Goal: Task Accomplishment & Management: Manage account settings

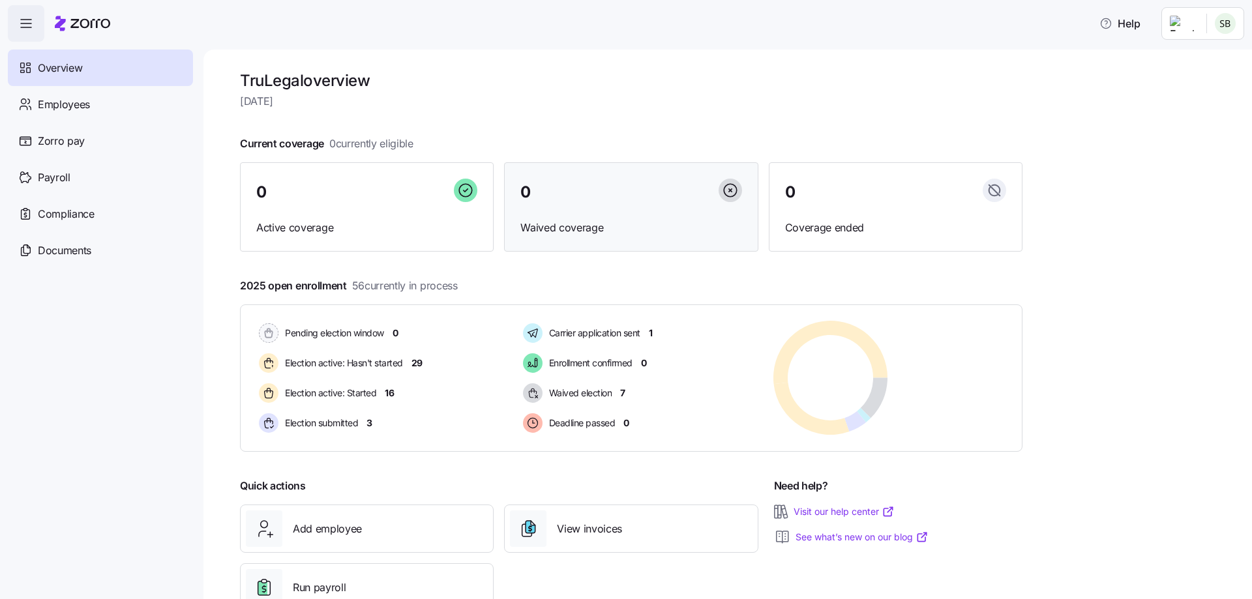
scroll to position [44, 0]
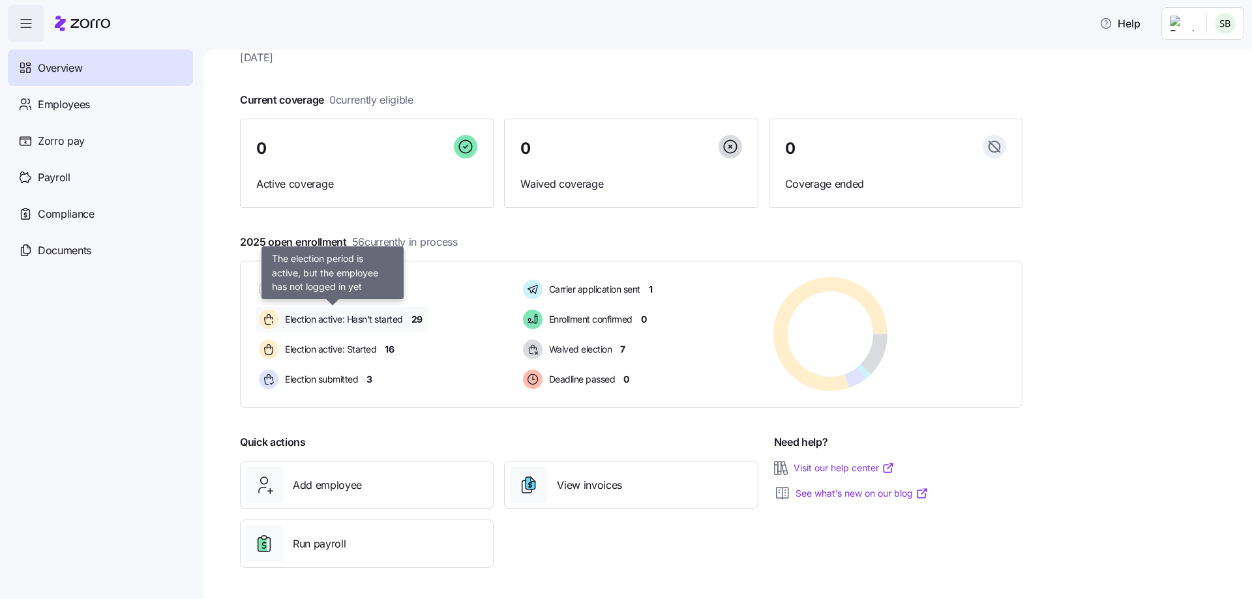
click at [353, 316] on span "Election active: Hasn't started" at bounding box center [342, 319] width 122 height 13
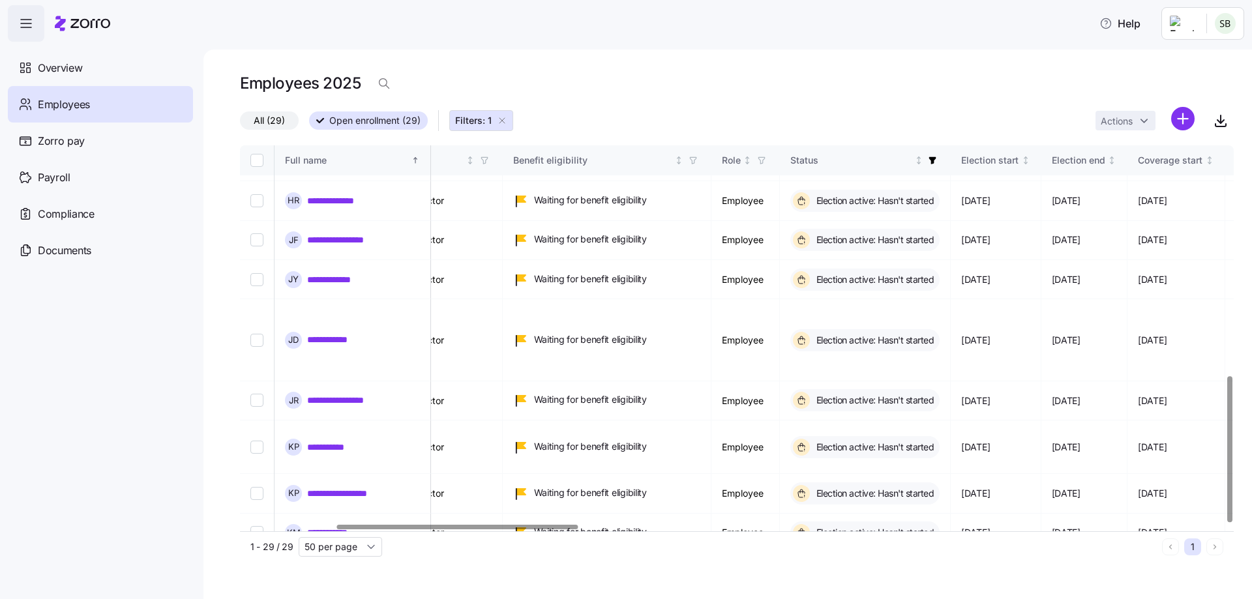
scroll to position [608, 235]
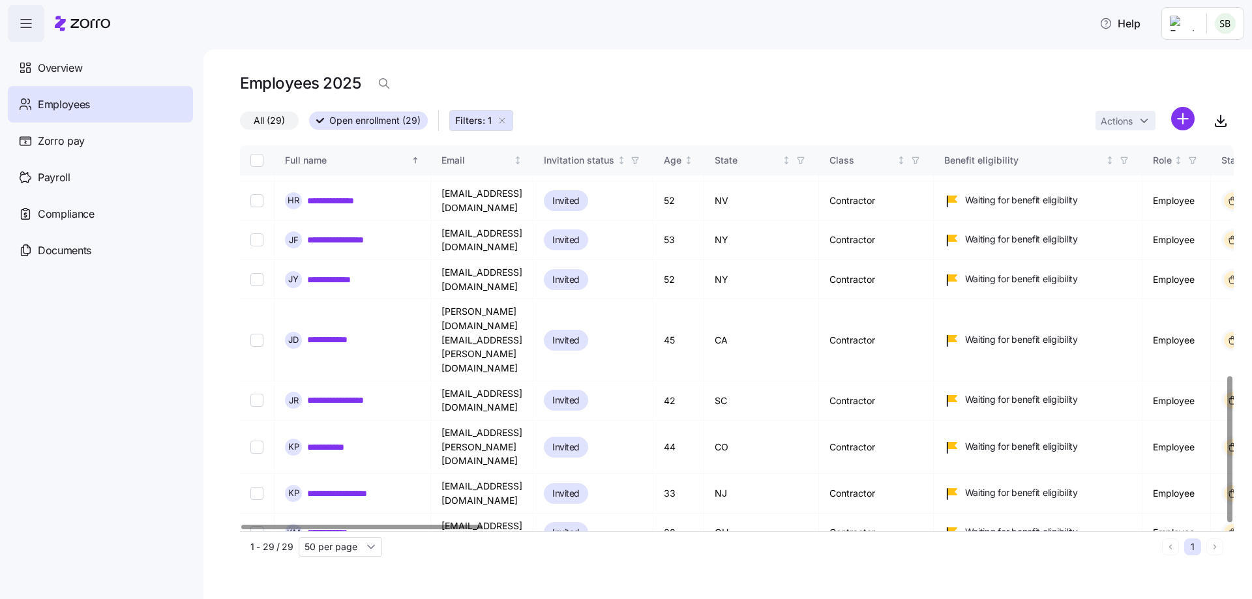
click at [268, 529] on div at bounding box center [361, 527] width 241 height 5
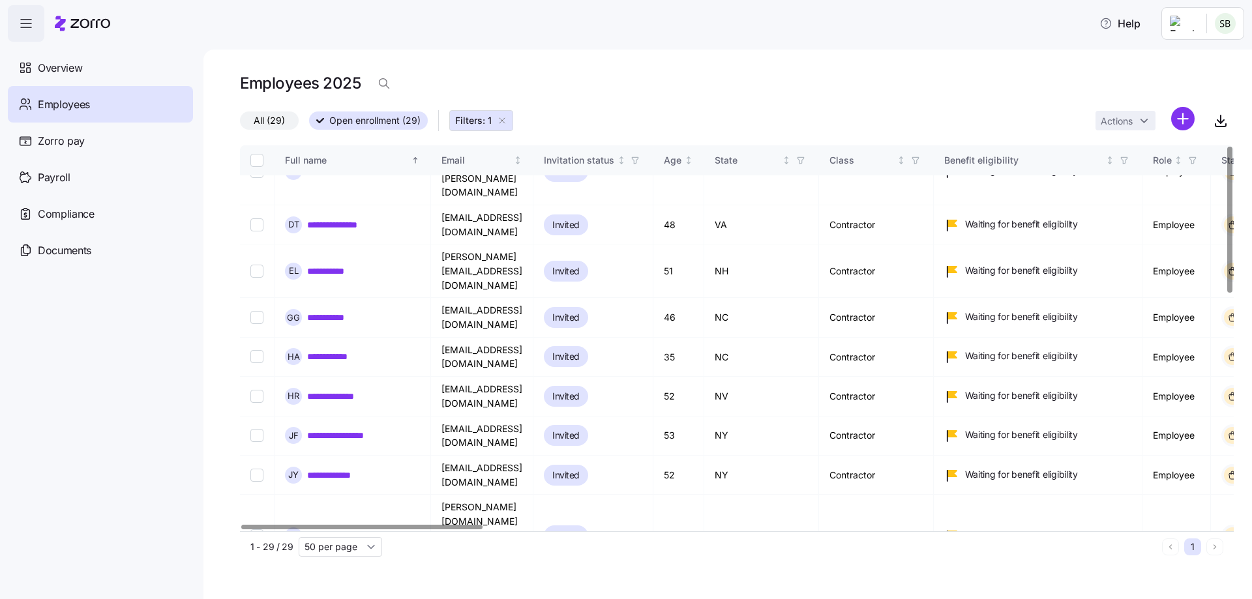
scroll to position [0, 0]
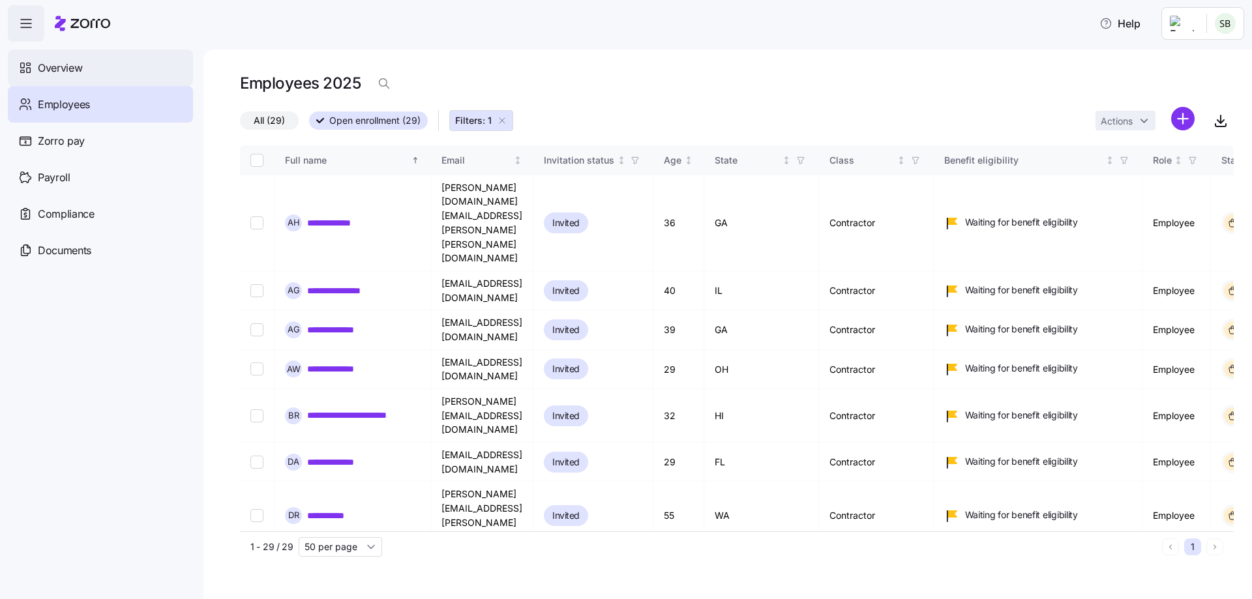
click at [65, 68] on span "Overview" at bounding box center [60, 68] width 44 height 16
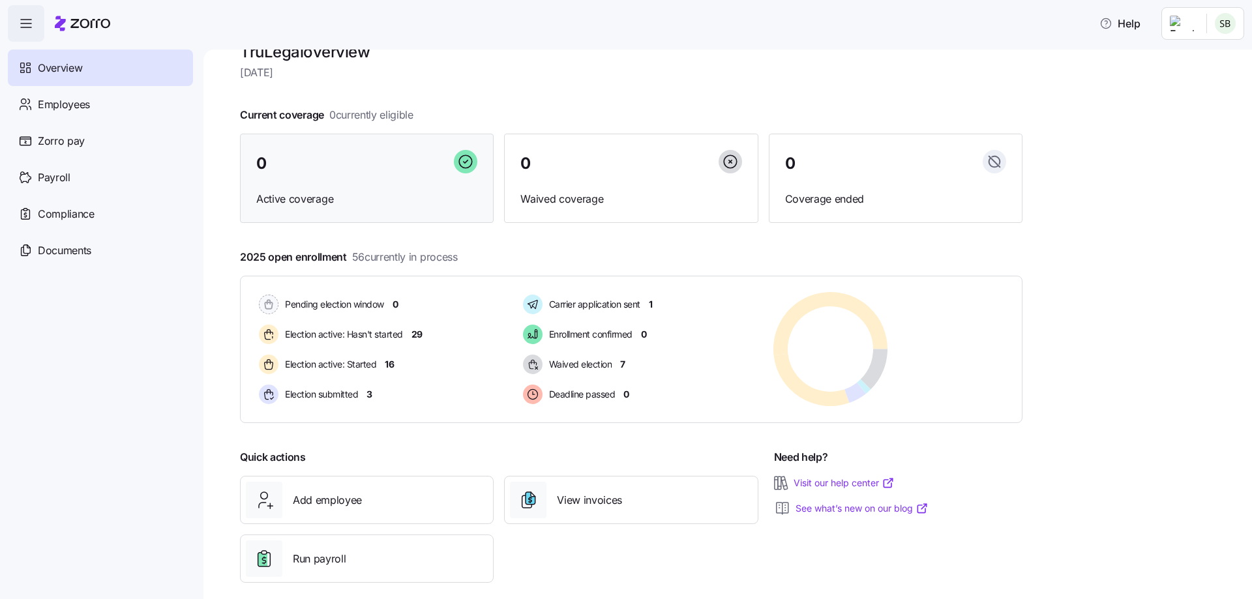
scroll to position [44, 0]
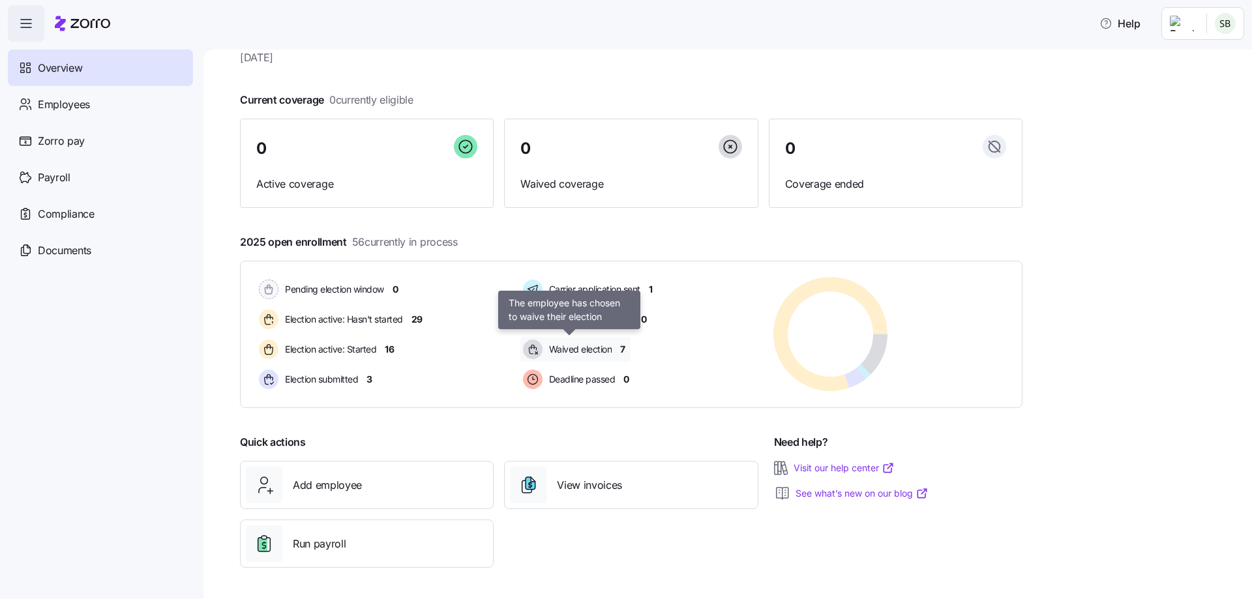
click at [545, 356] on span "Waived election" at bounding box center [578, 349] width 67 height 13
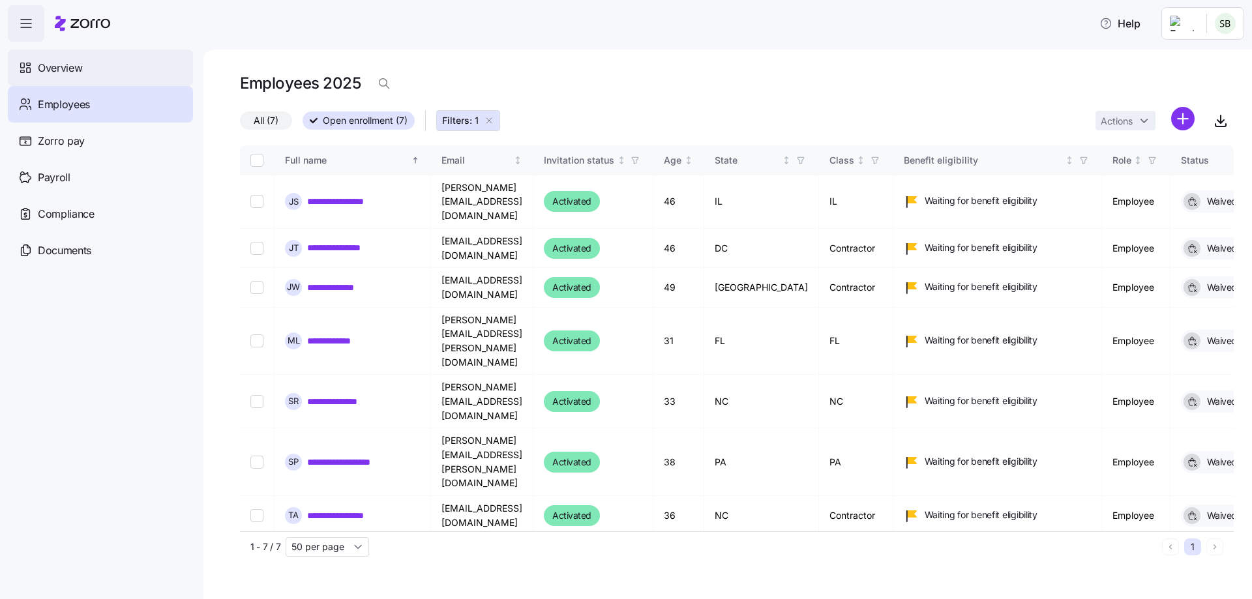
click at [52, 63] on span "Overview" at bounding box center [60, 68] width 44 height 16
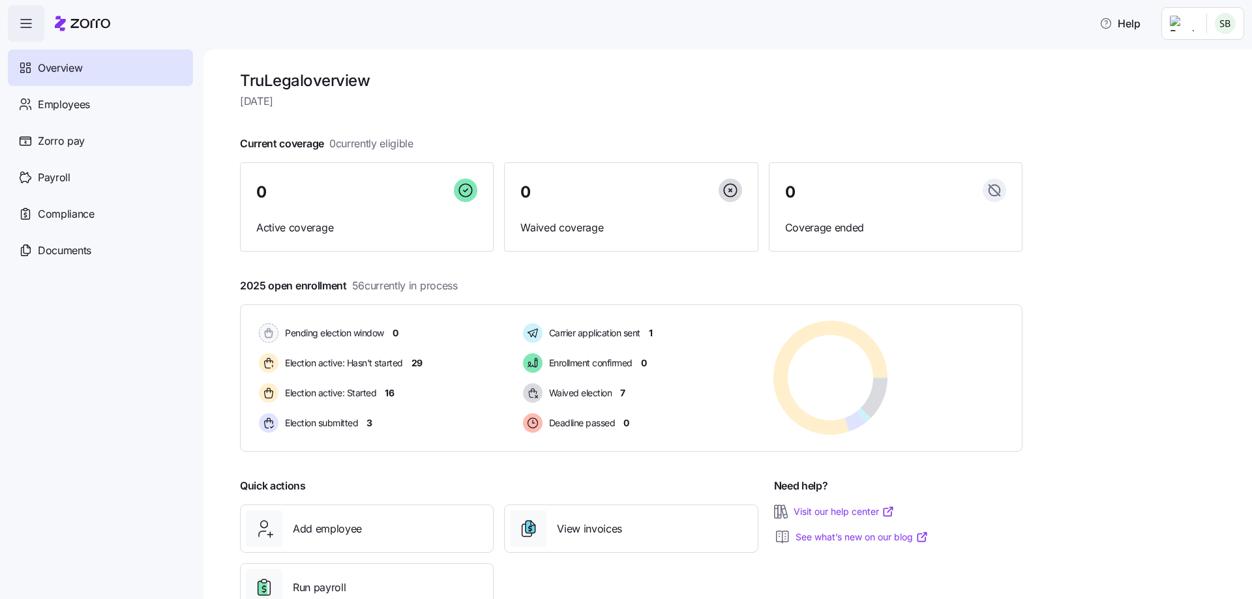
click at [1196, 24] on html "Help Overview Employees Zorro pay Payroll Compliance Documents TruLegal overvie…" at bounding box center [626, 295] width 1252 height 591
click at [1185, 55] on div "Personal view" at bounding box center [1186, 59] width 77 height 14
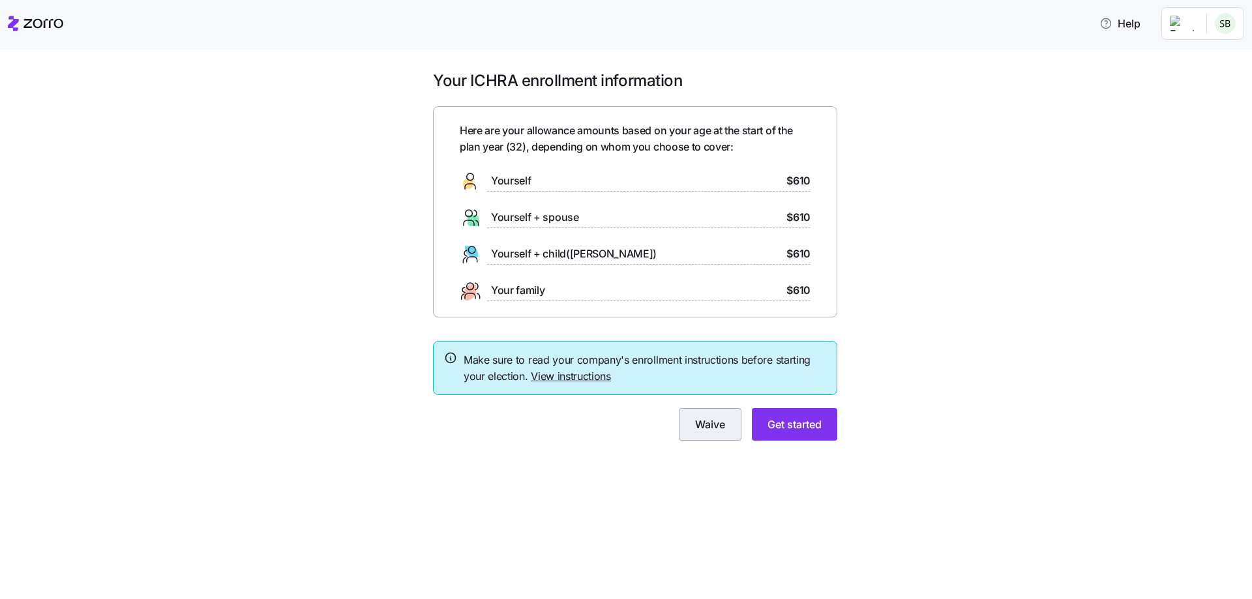
click at [712, 430] on span "Waive" at bounding box center [710, 425] width 30 height 16
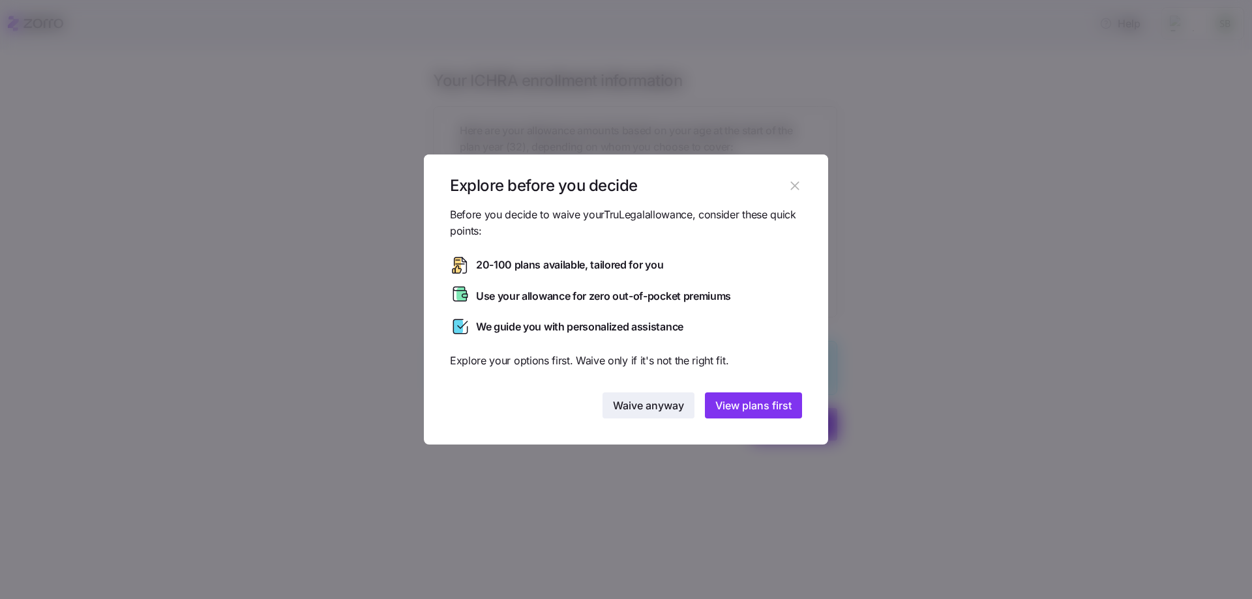
click at [618, 401] on span "Waive anyway" at bounding box center [648, 406] width 71 height 16
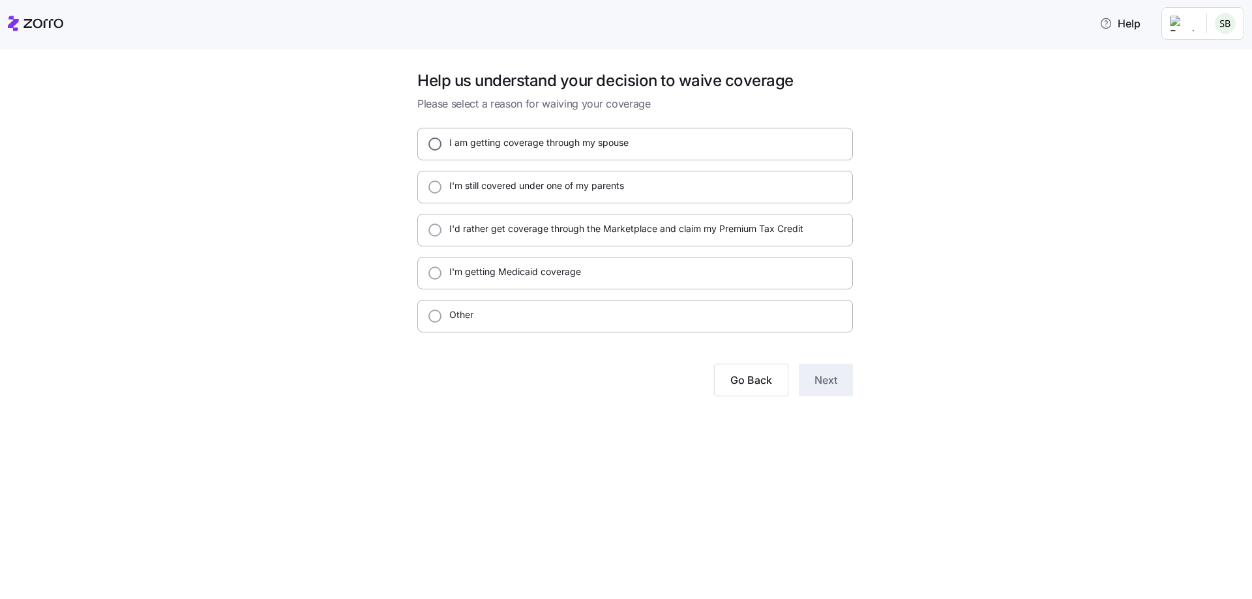
click at [434, 145] on input "I am getting coverage through my spouse" at bounding box center [434, 144] width 13 height 13
radio input "true"
click at [833, 380] on span "Next" at bounding box center [825, 380] width 23 height 16
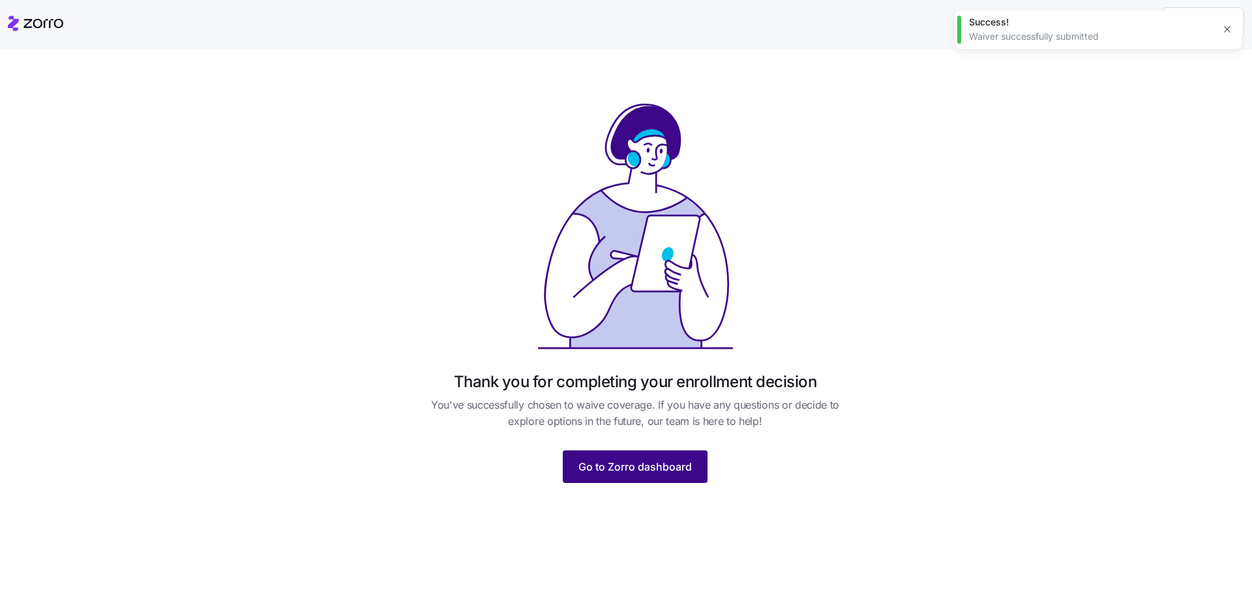
click at [612, 468] on span "Go to Zorro dashboard" at bounding box center [634, 467] width 113 height 16
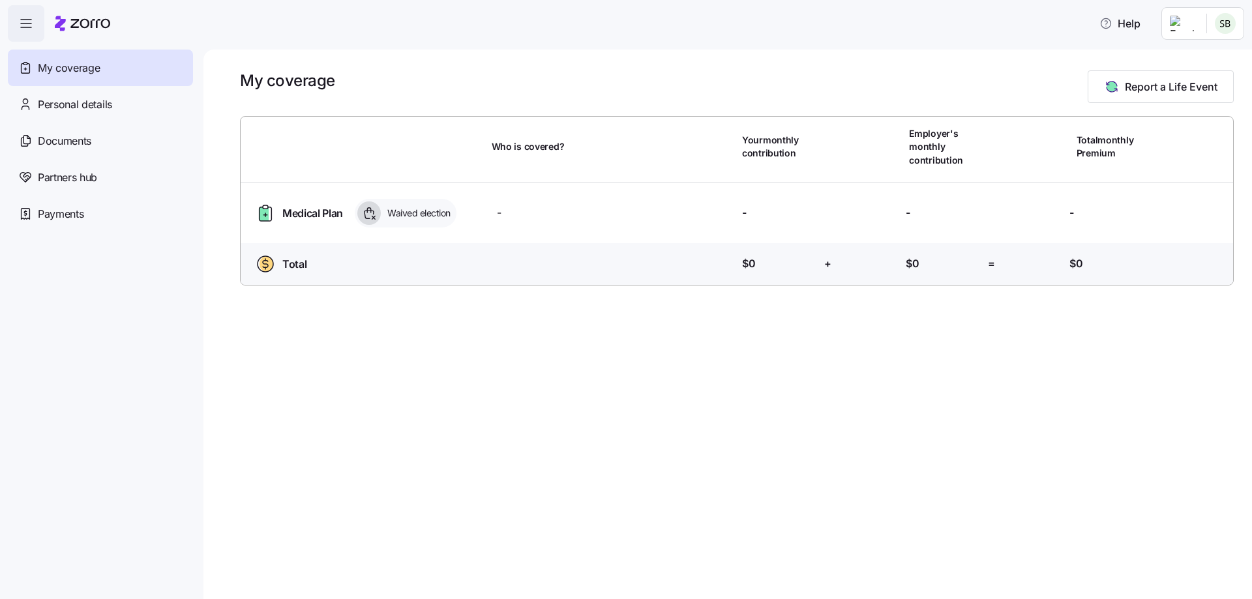
click at [1204, 15] on html "Help My coverage Personal details Documents Partners hub Payments My coverage R…" at bounding box center [626, 295] width 1252 height 591
click at [1173, 64] on div "Admin view" at bounding box center [1182, 59] width 68 height 14
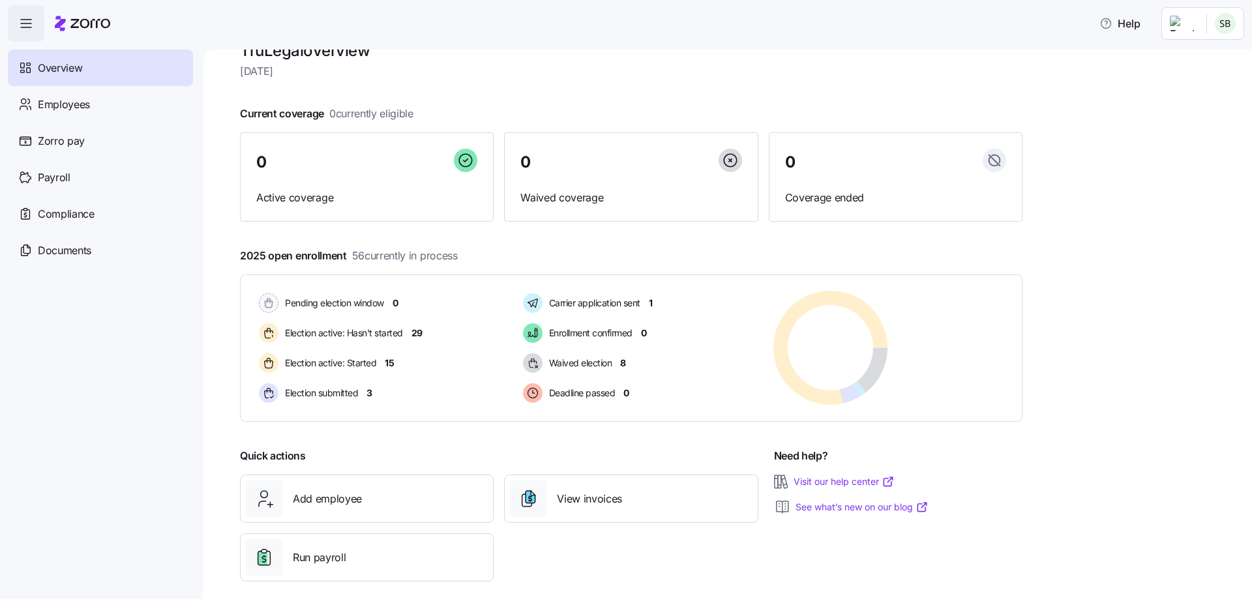
scroll to position [44, 0]
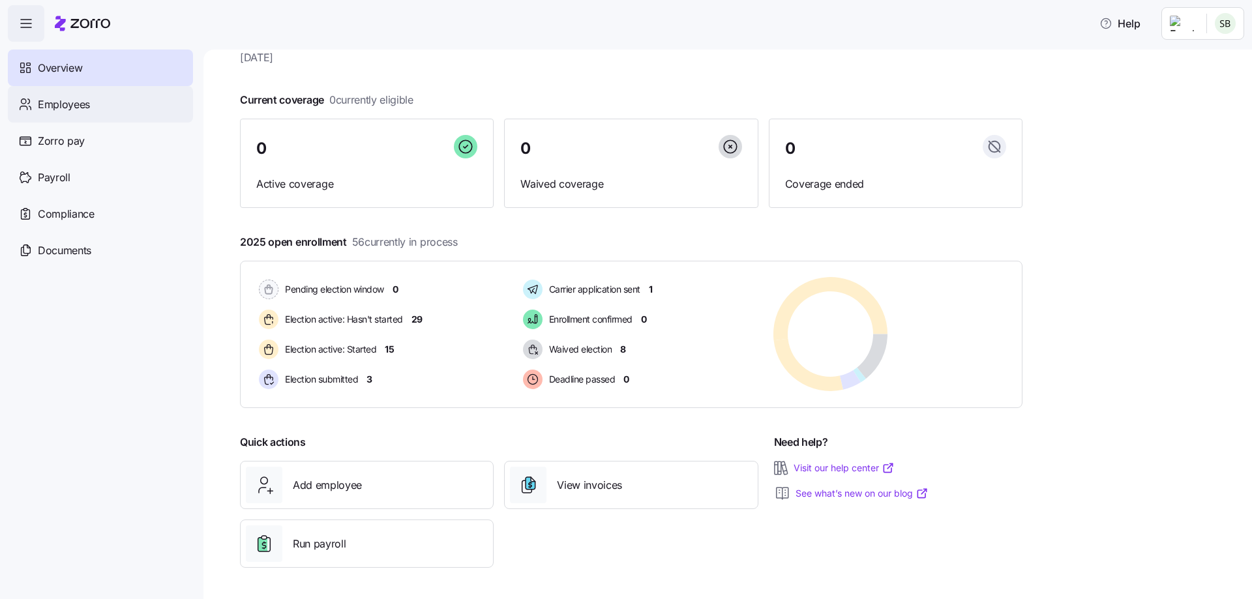
click at [56, 102] on span "Employees" at bounding box center [64, 105] width 52 height 16
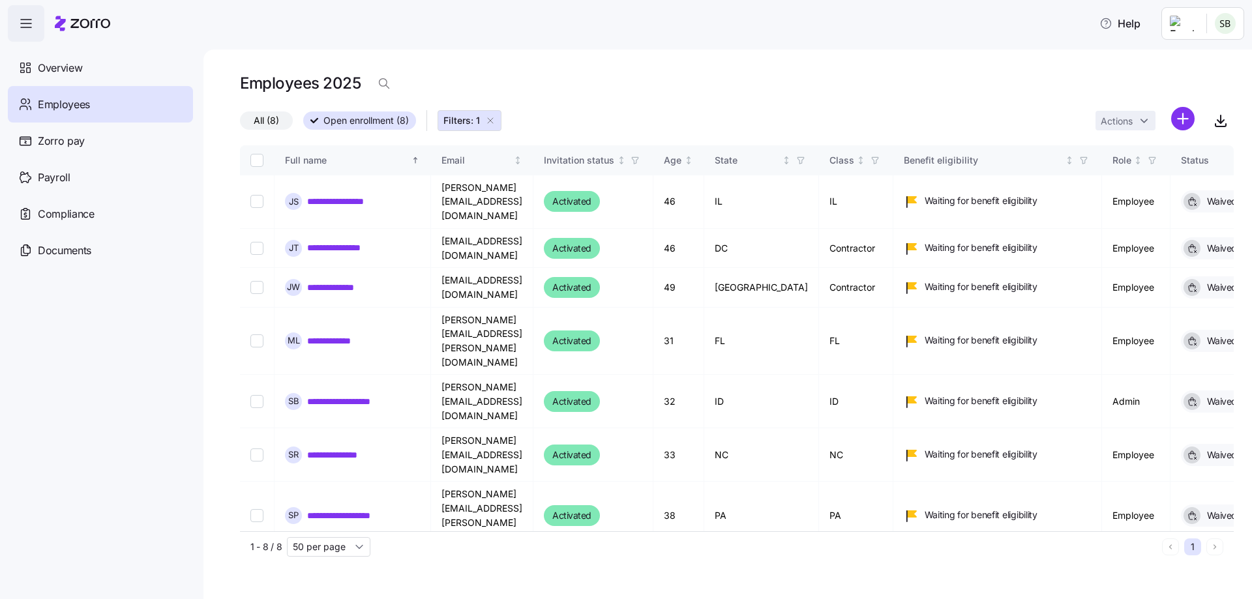
click at [492, 118] on icon "button" at bounding box center [490, 120] width 10 height 10
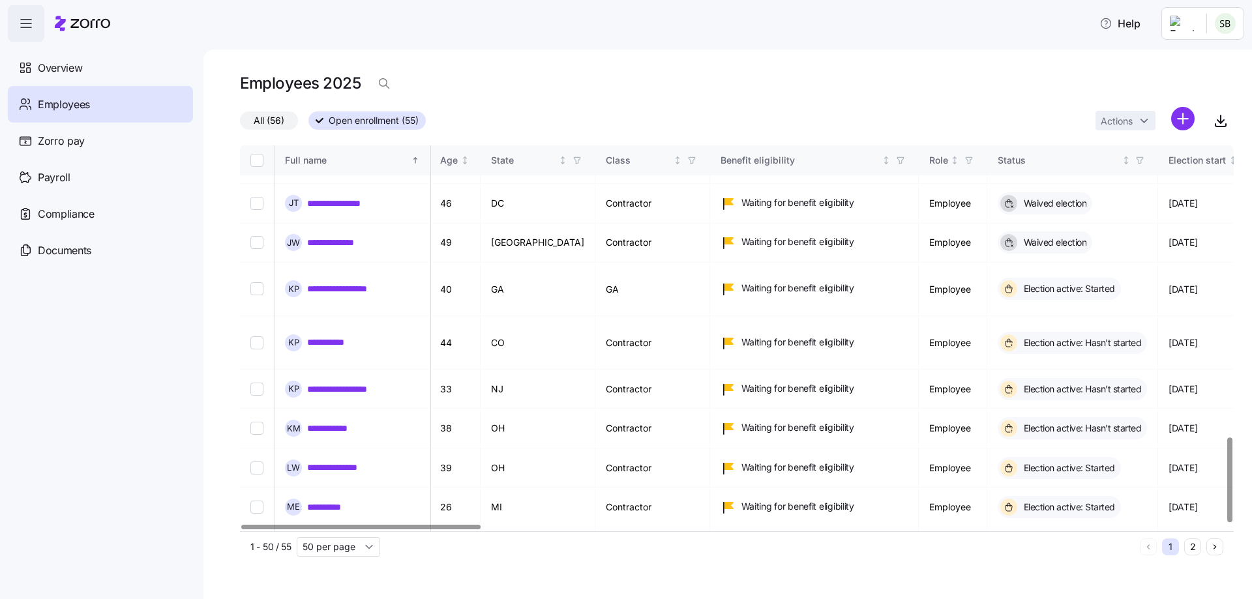
scroll to position [1326, 0]
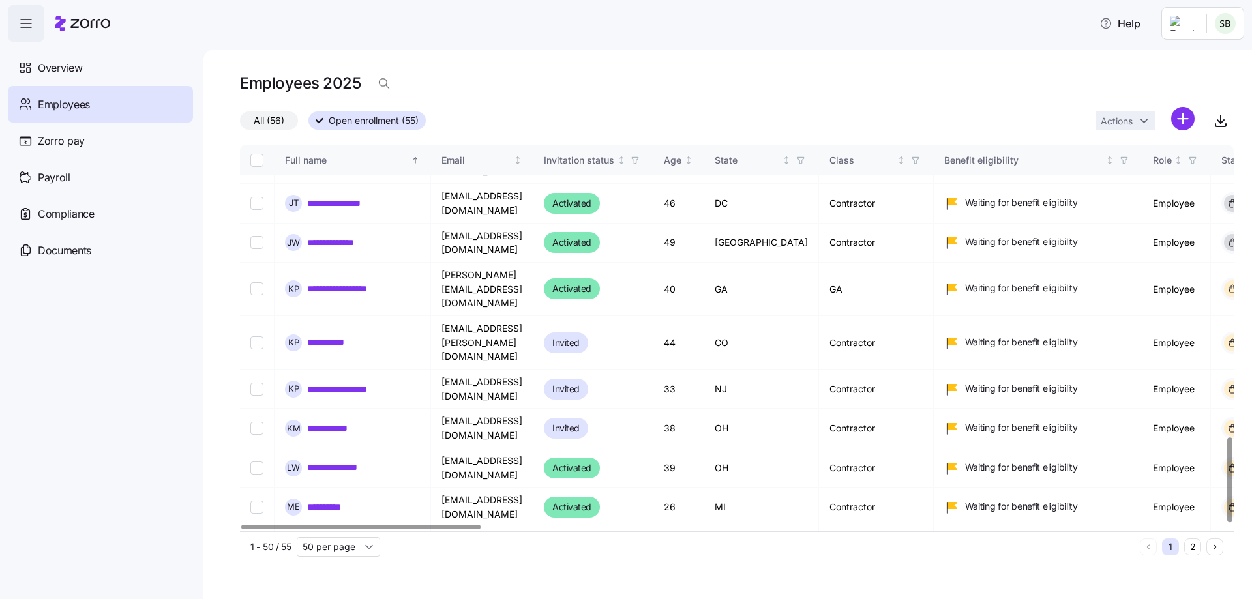
click at [252, 525] on div at bounding box center [360, 527] width 239 height 5
click at [252, 159] on input "Select all records" at bounding box center [256, 160] width 13 height 13
checkbox input "true"
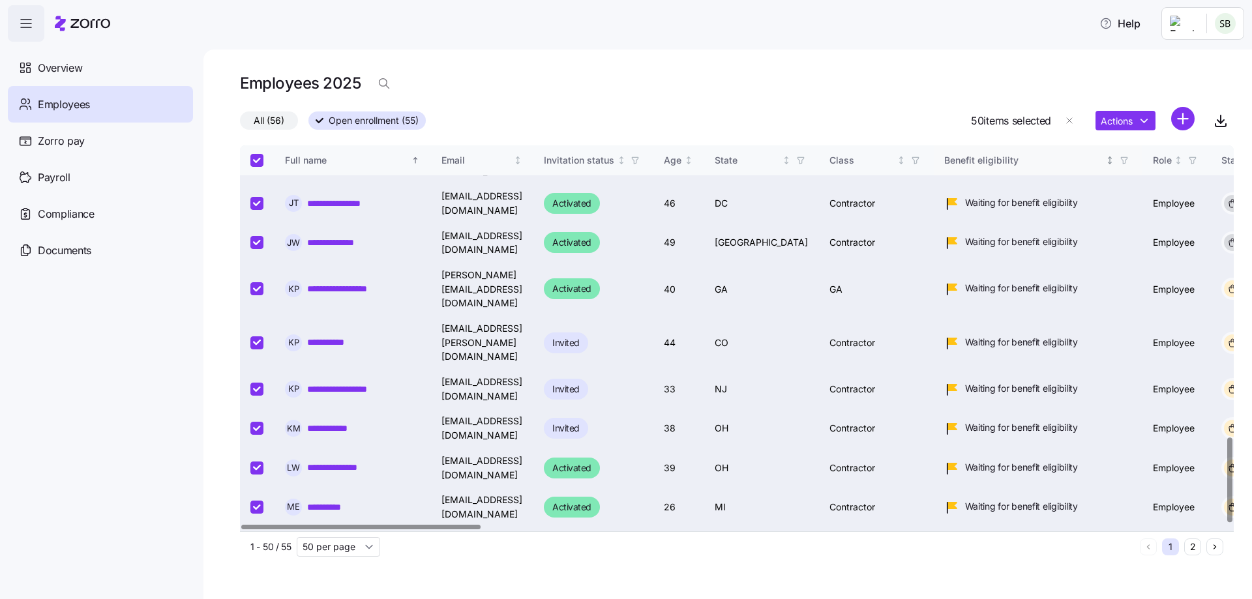
checkbox input "true"
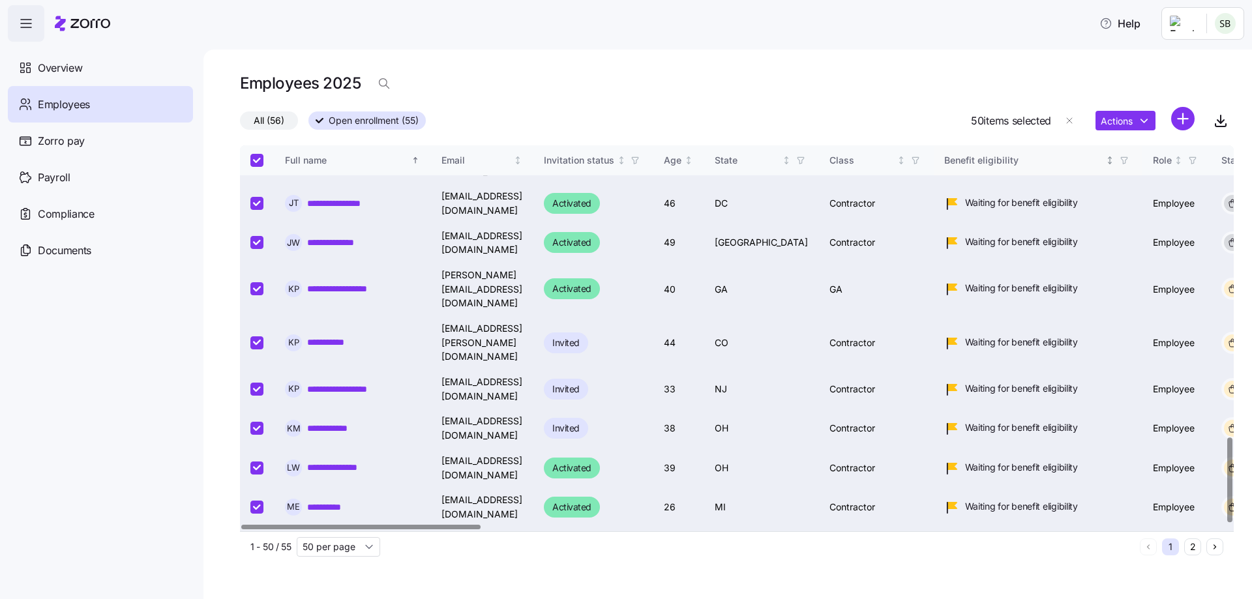
checkbox input "true"
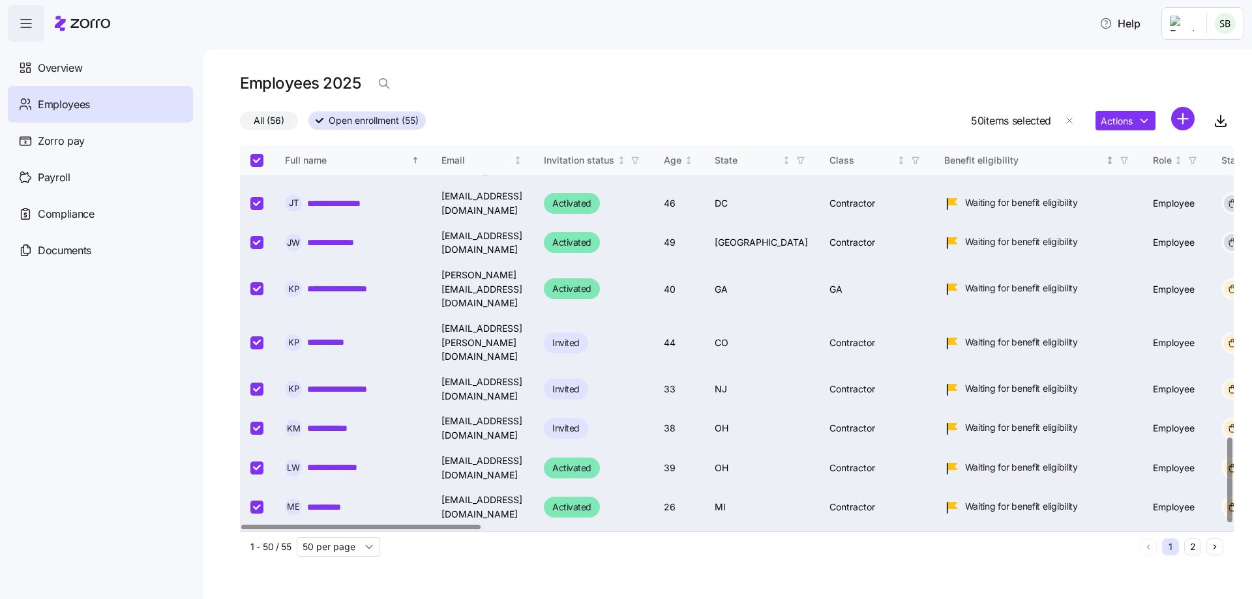
checkbox input "true"
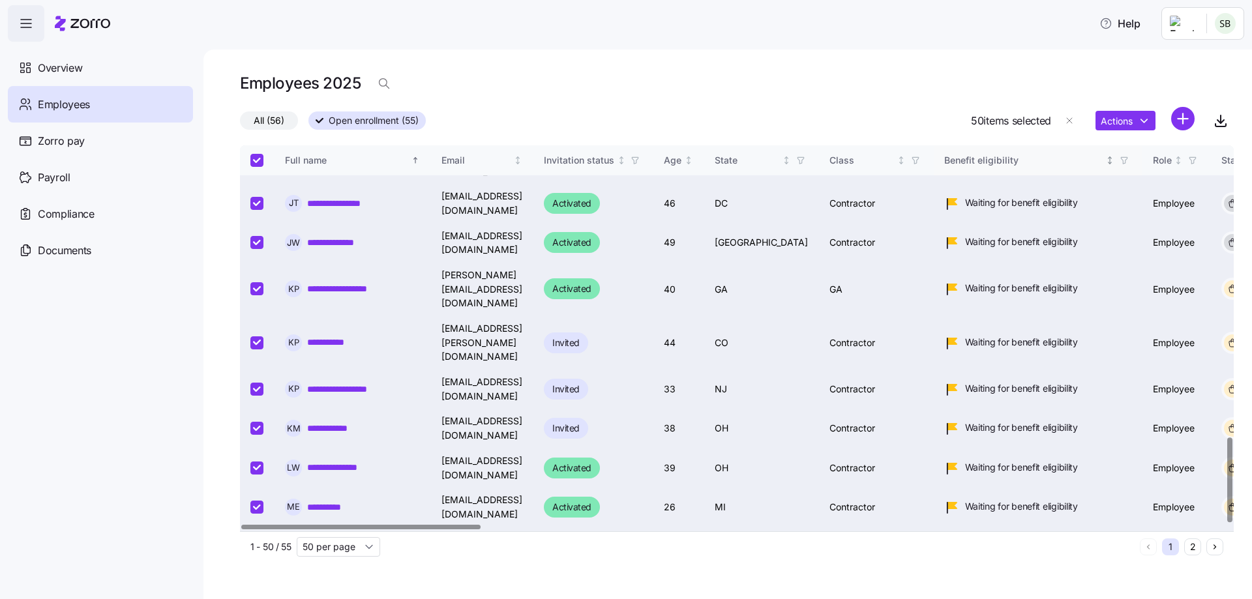
checkbox input "true"
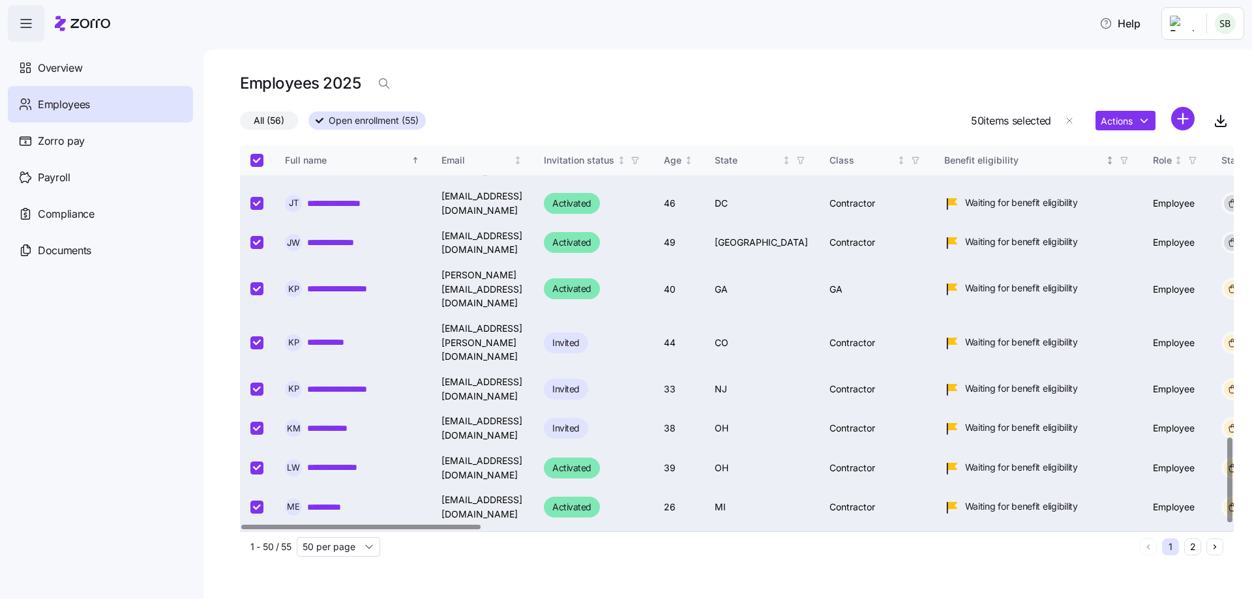
checkbox input "true"
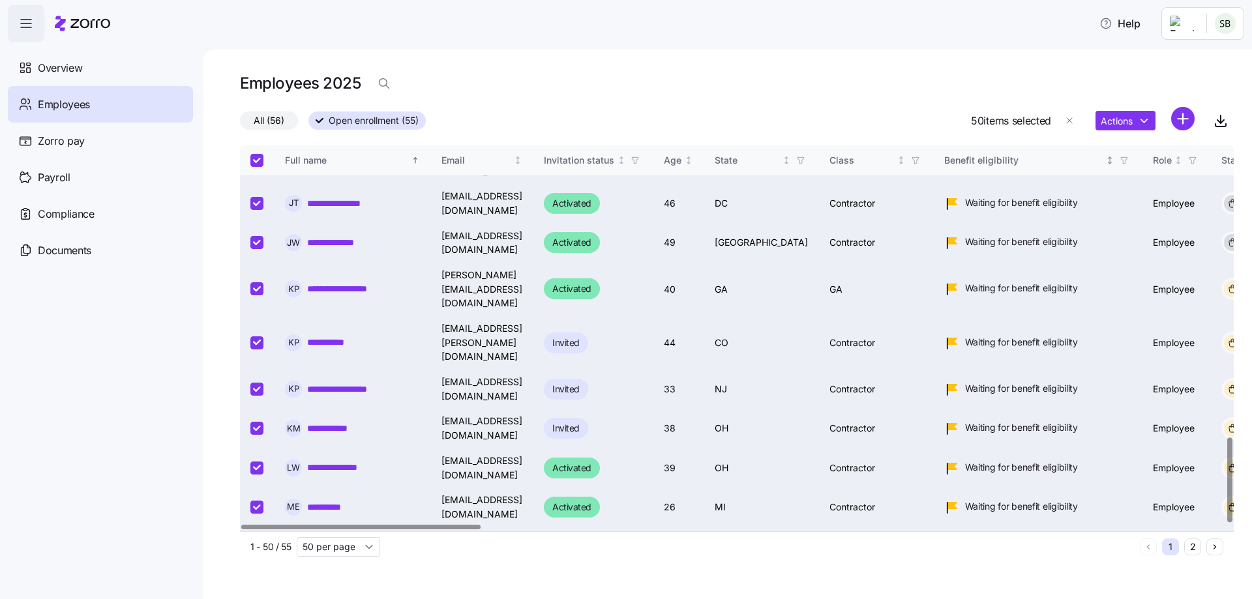
checkbox input "true"
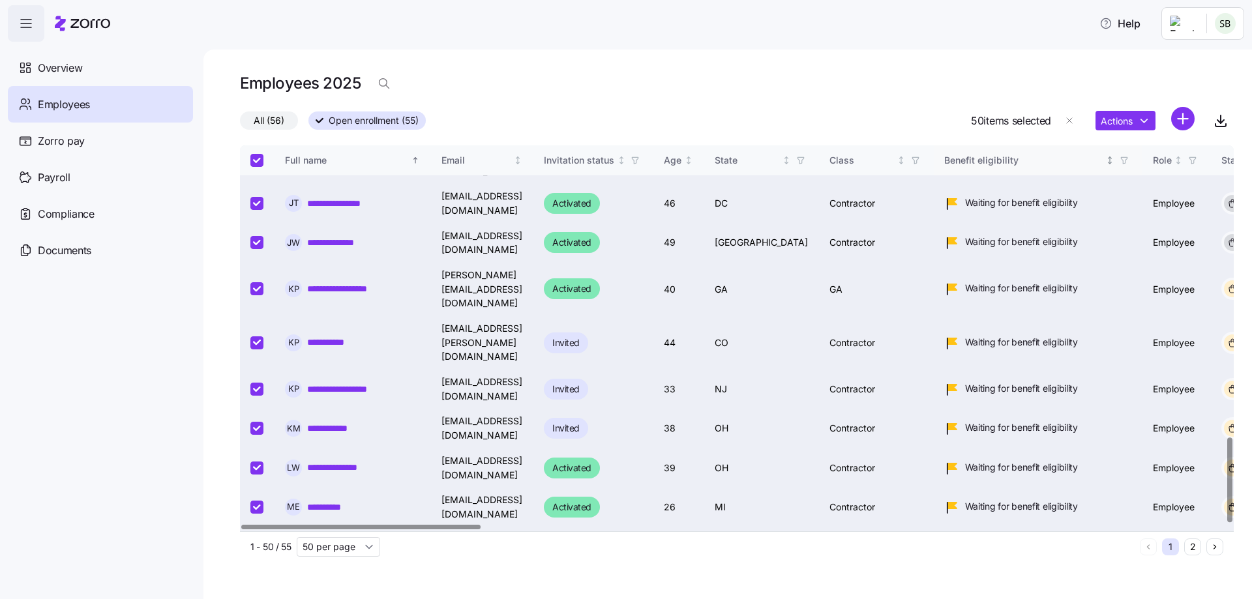
checkbox input "true"
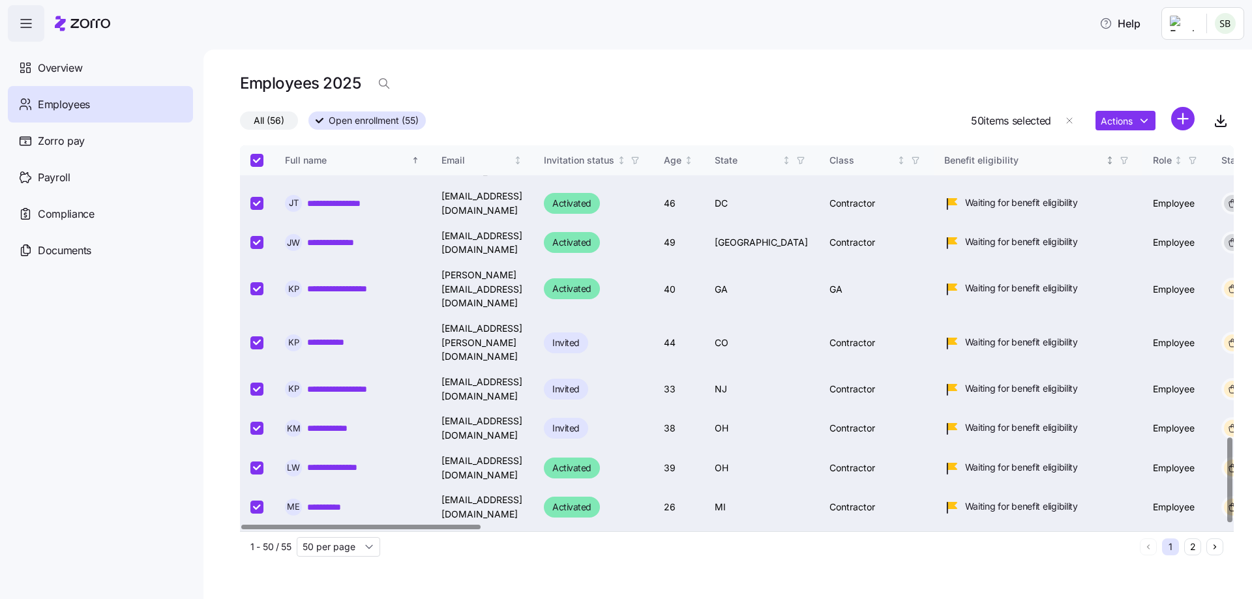
checkbox input "true"
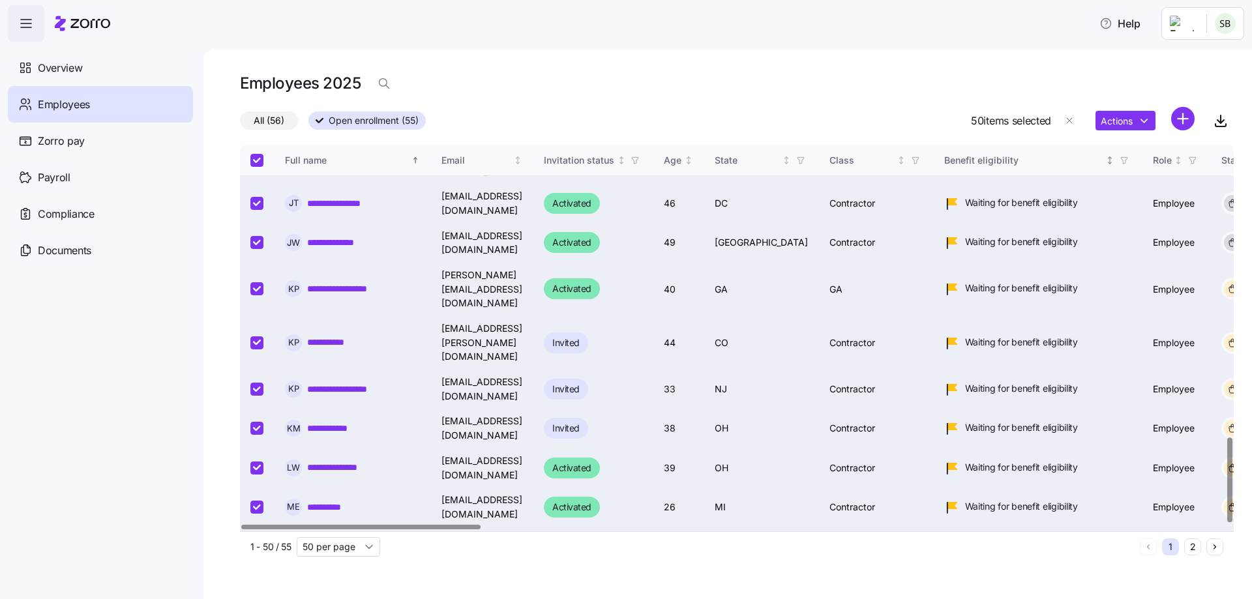
checkbox input "true"
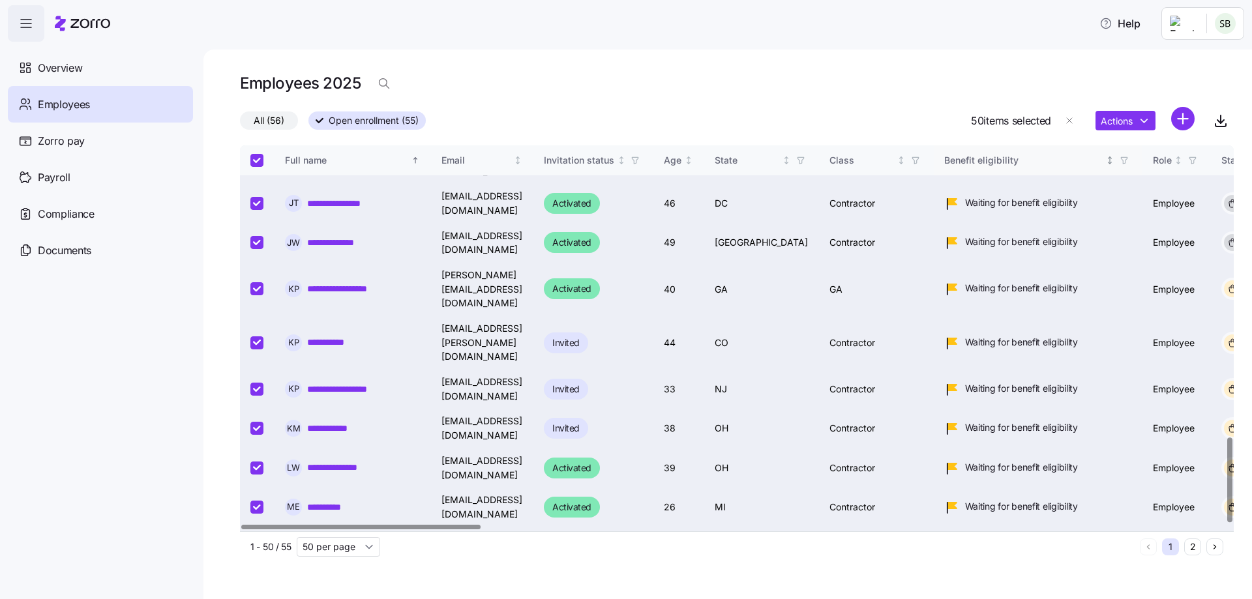
checkbox input "true"
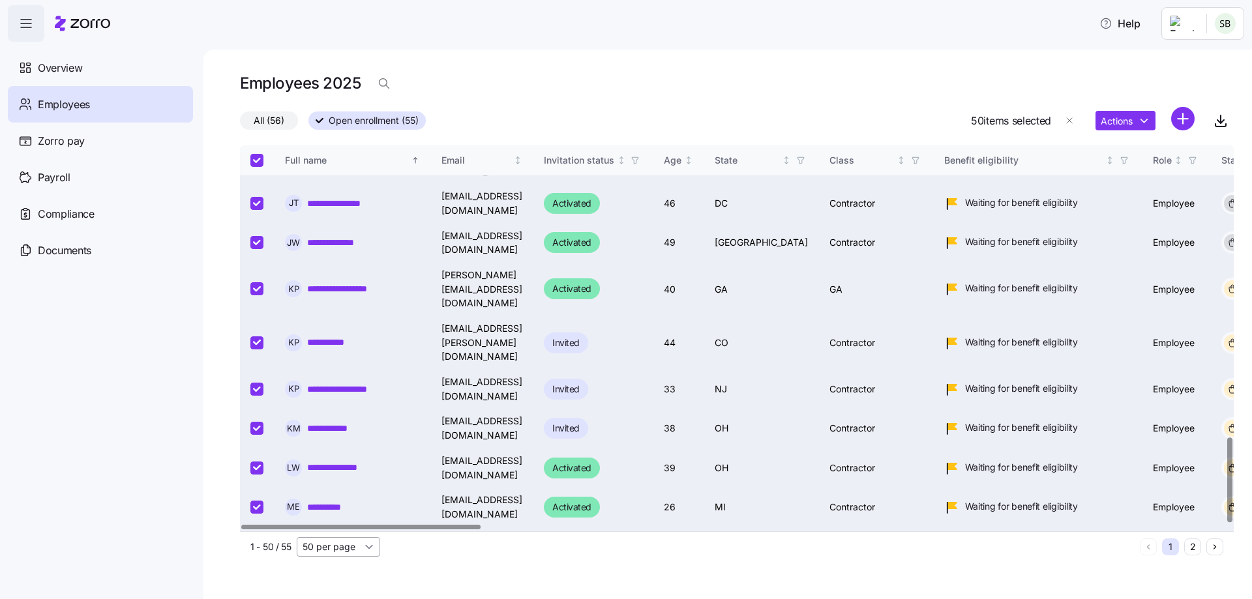
click at [355, 552] on input "50 per page" at bounding box center [338, 547] width 83 height 20
click at [339, 514] on span "150 per page" at bounding box center [336, 517] width 57 height 14
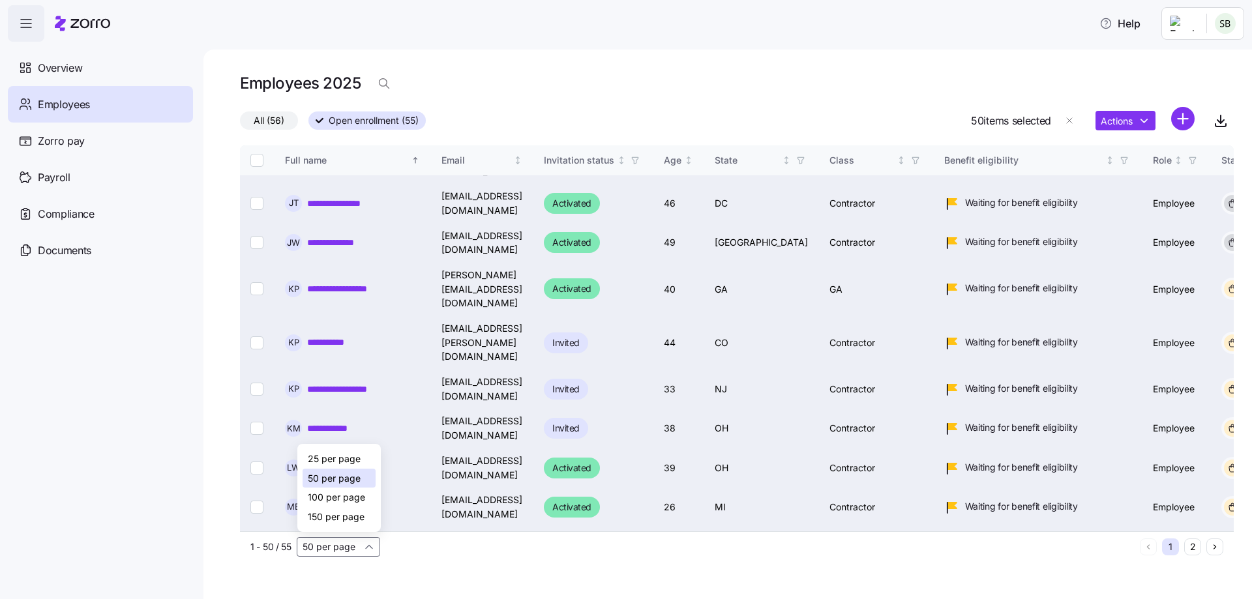
checkbox input "false"
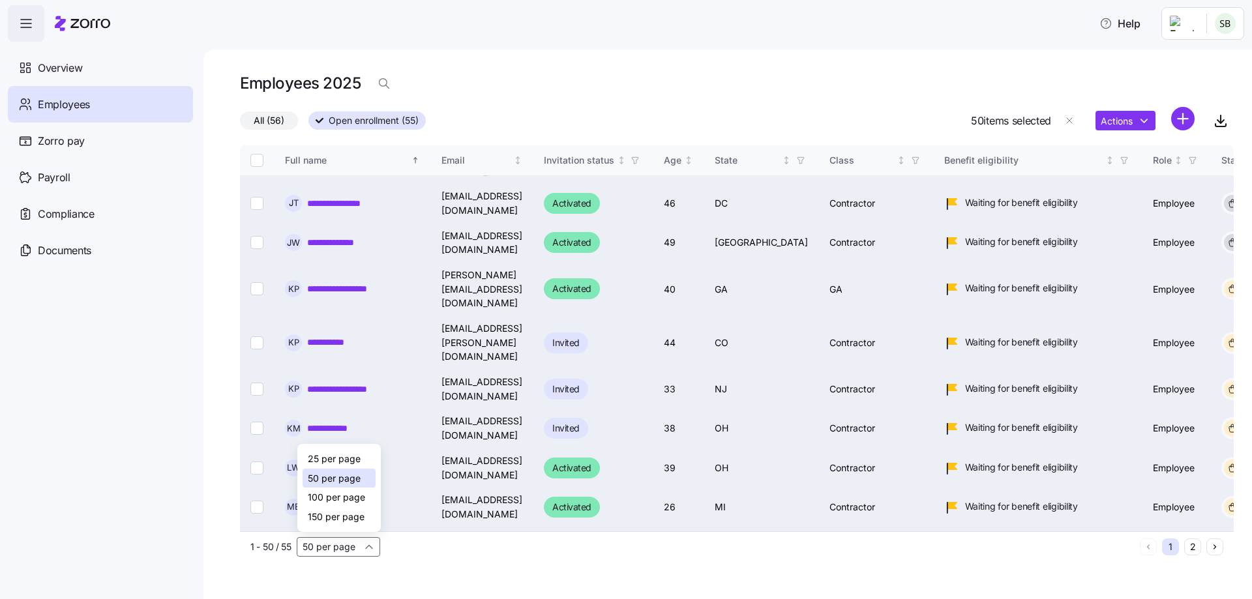
checkbox input "false"
type input "150 per page"
checkbox input "false"
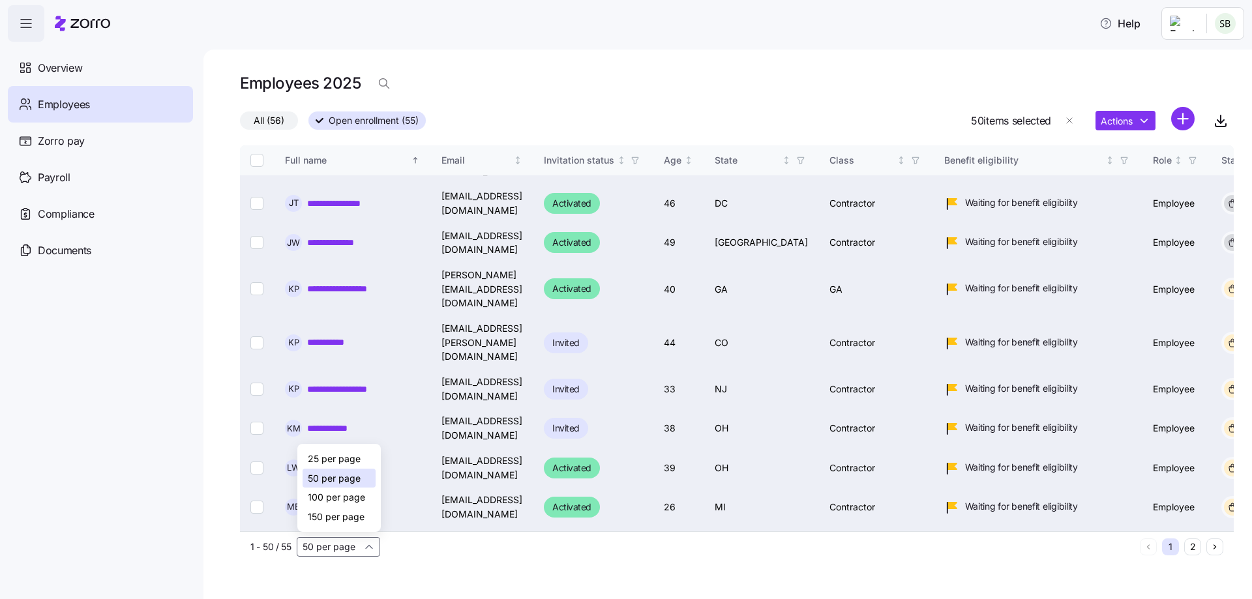
checkbox input "false"
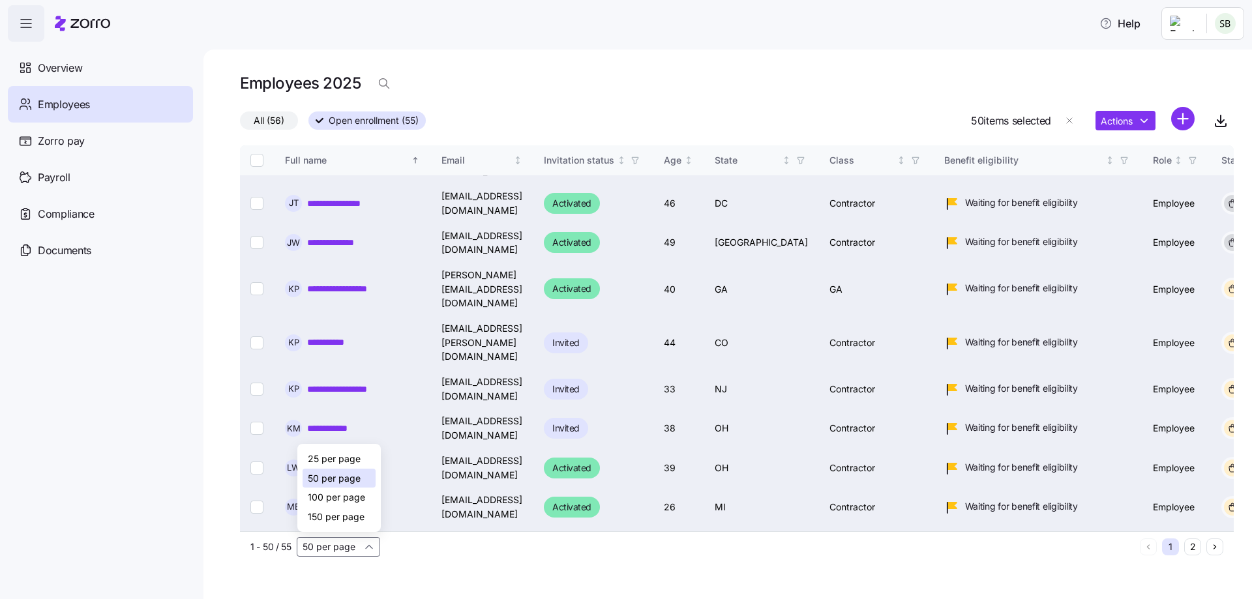
checkbox input "false"
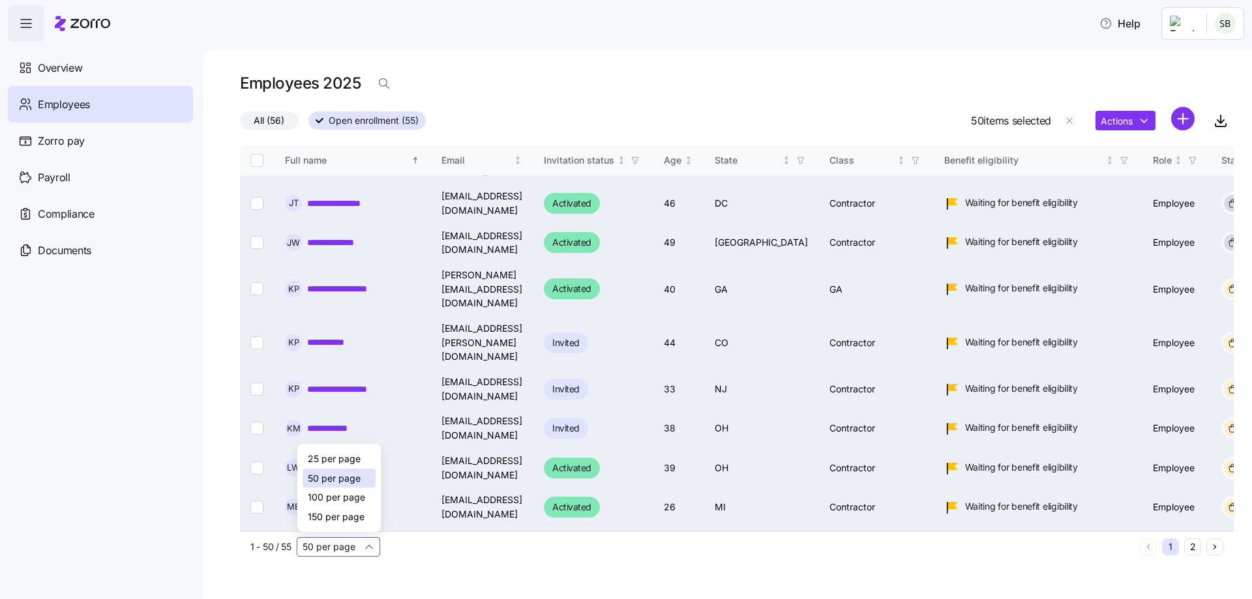
checkbox input "false"
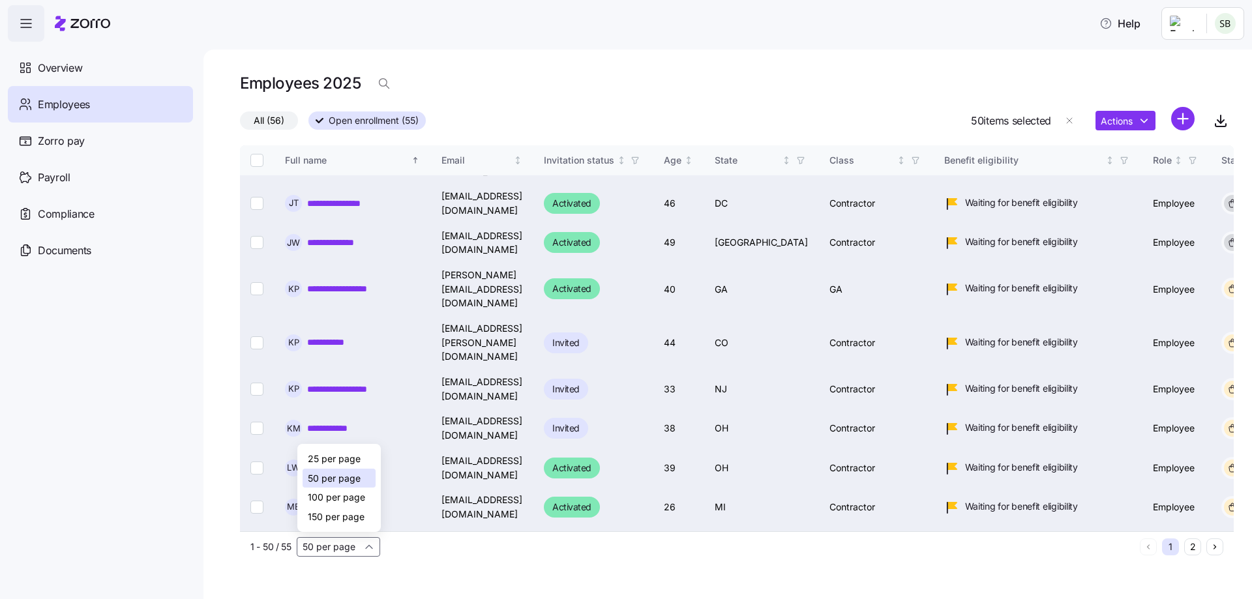
checkbox input "false"
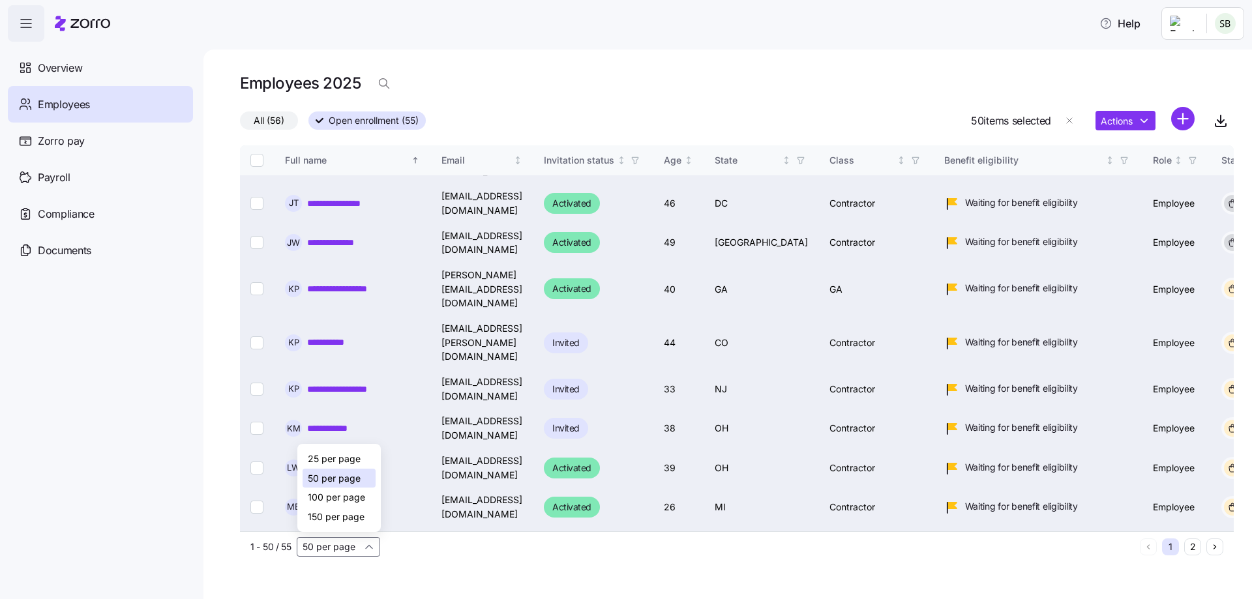
checkbox input "false"
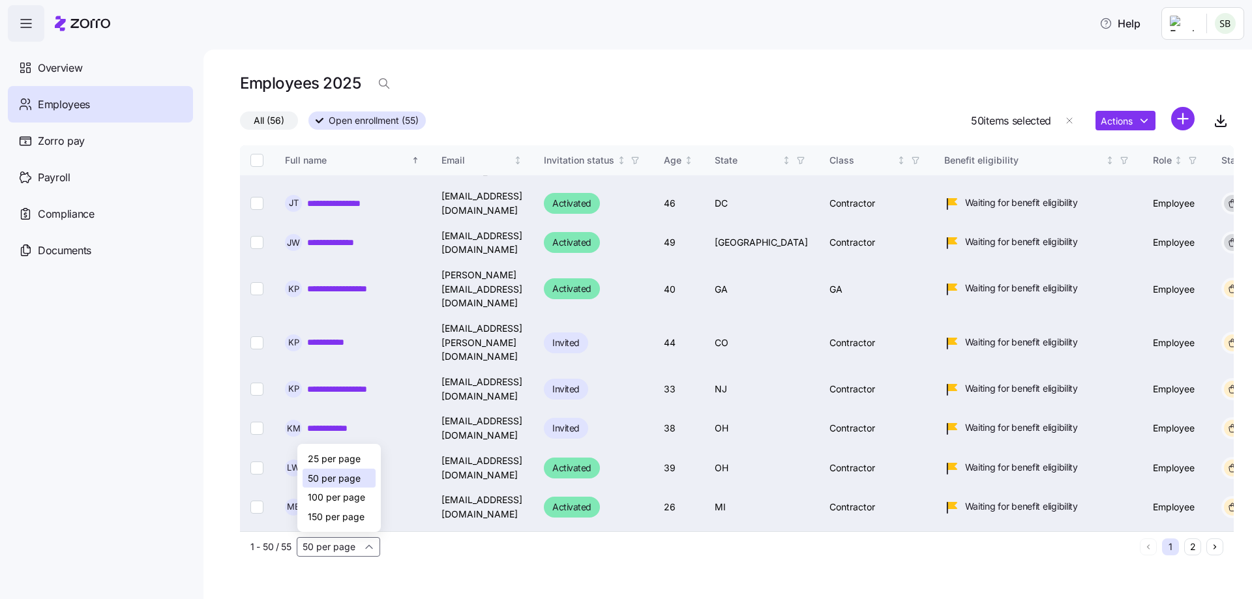
checkbox input "false"
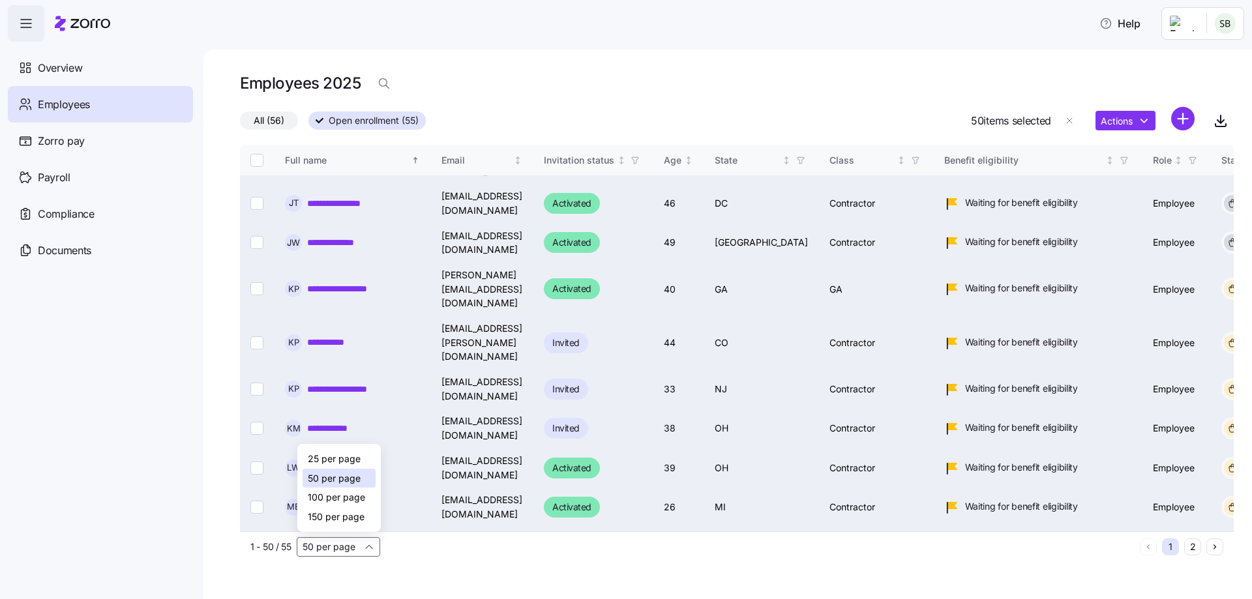
checkbox input "false"
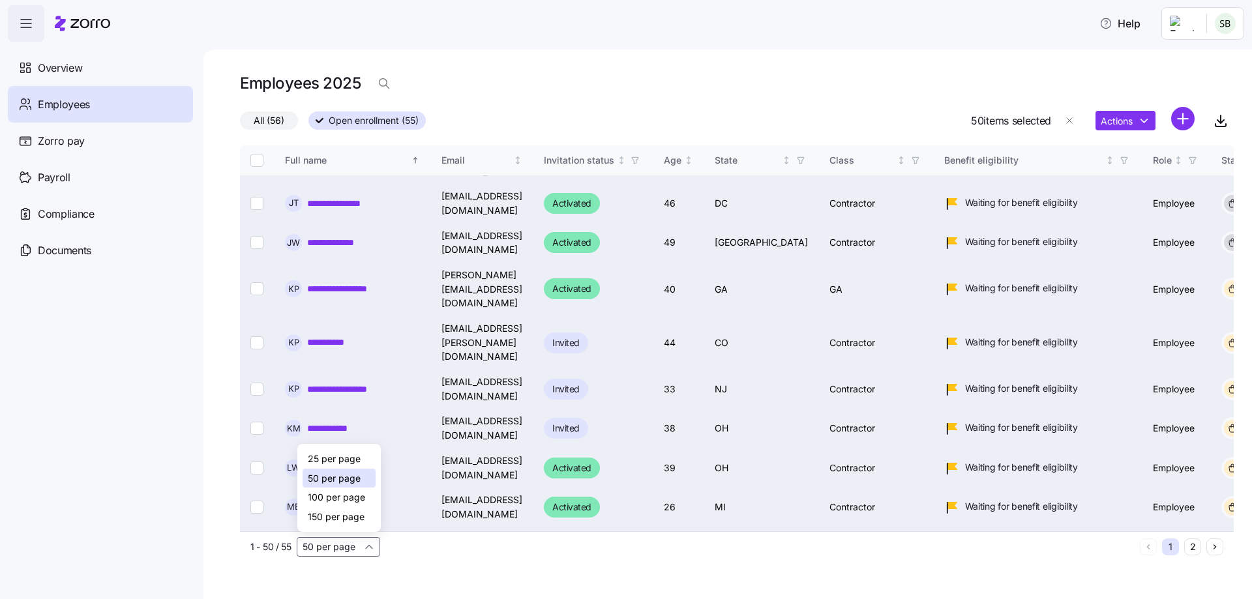
checkbox input "false"
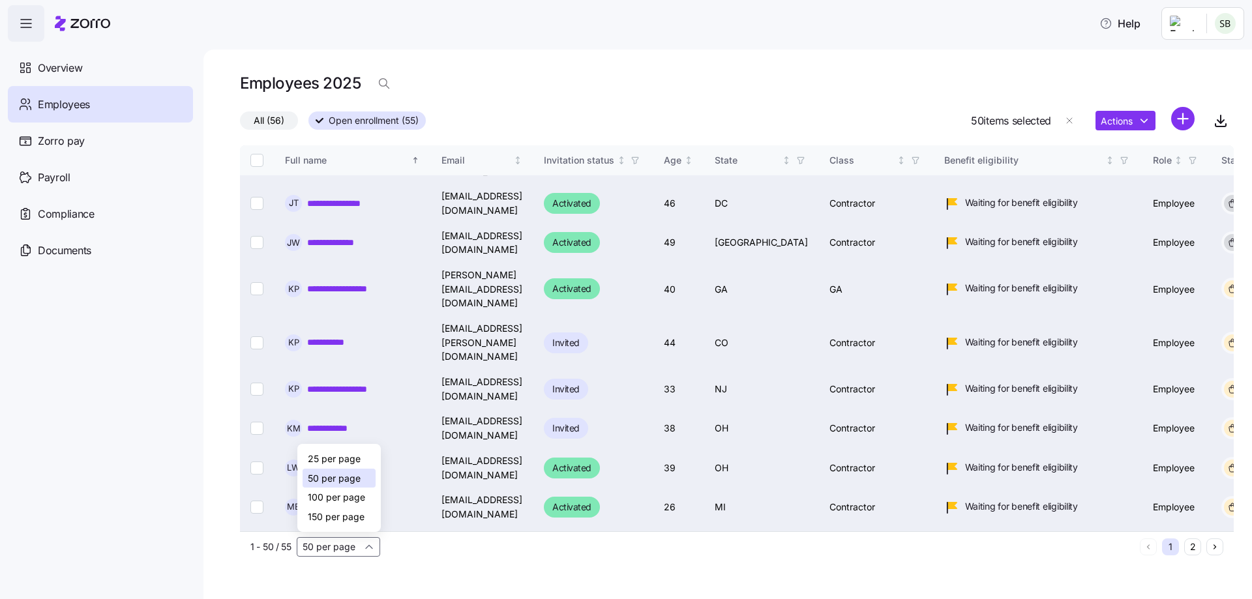
checkbox input "false"
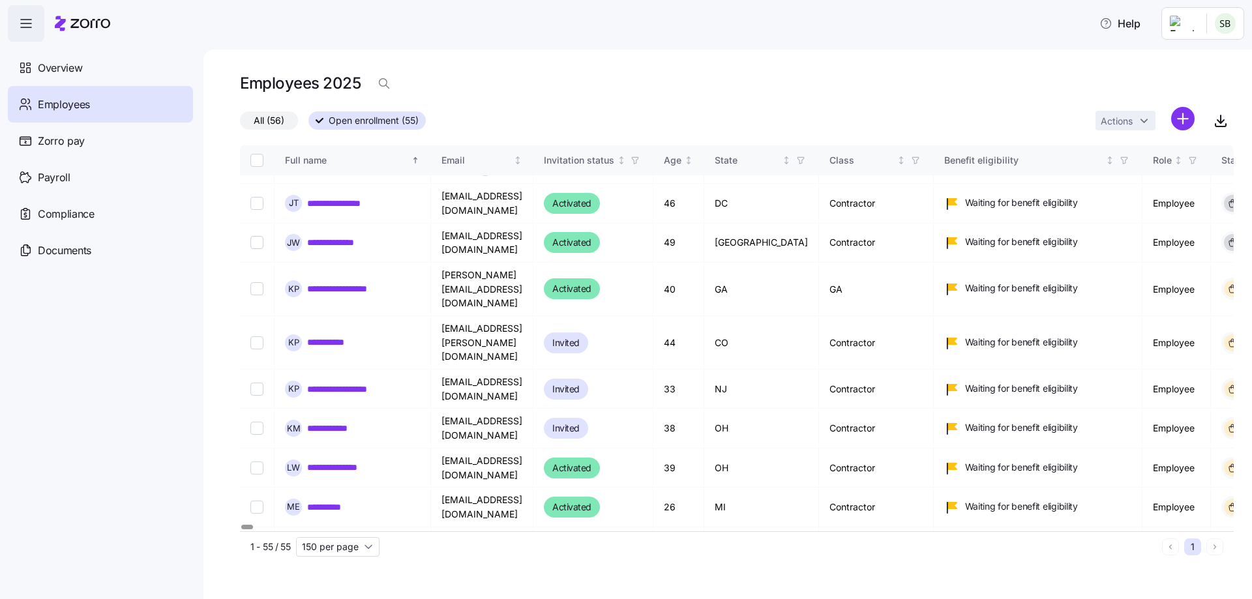
click at [254, 167] on th at bounding box center [257, 160] width 35 height 30
click at [254, 162] on input "Select all records" at bounding box center [256, 160] width 13 height 13
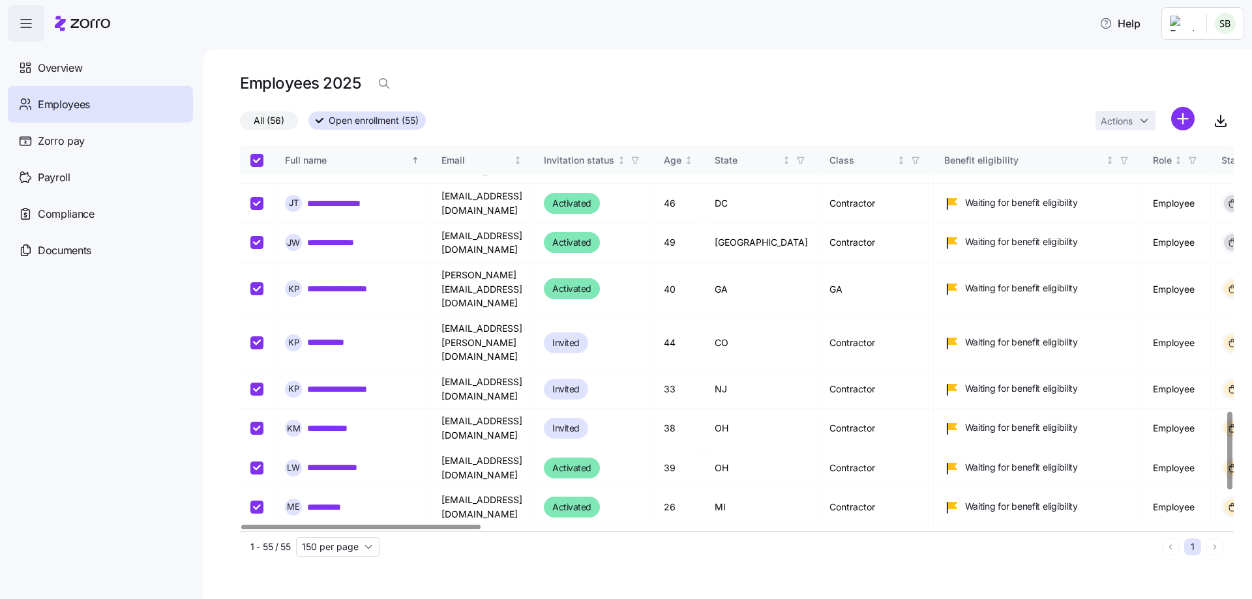
checkbox input "true"
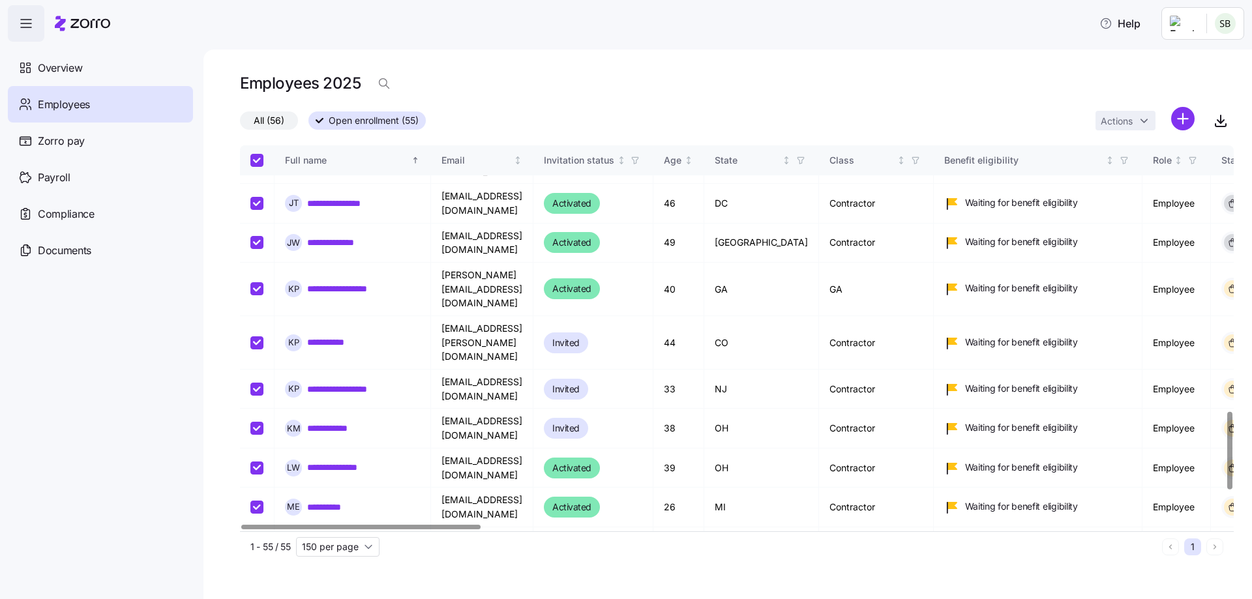
checkbox input "true"
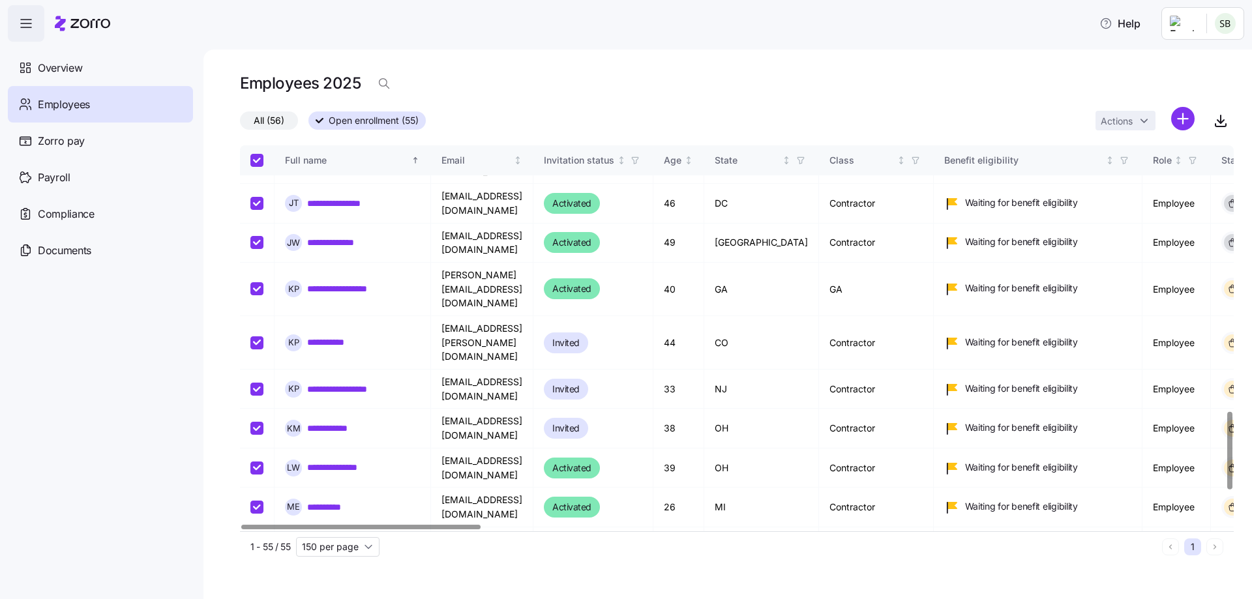
checkbox input "true"
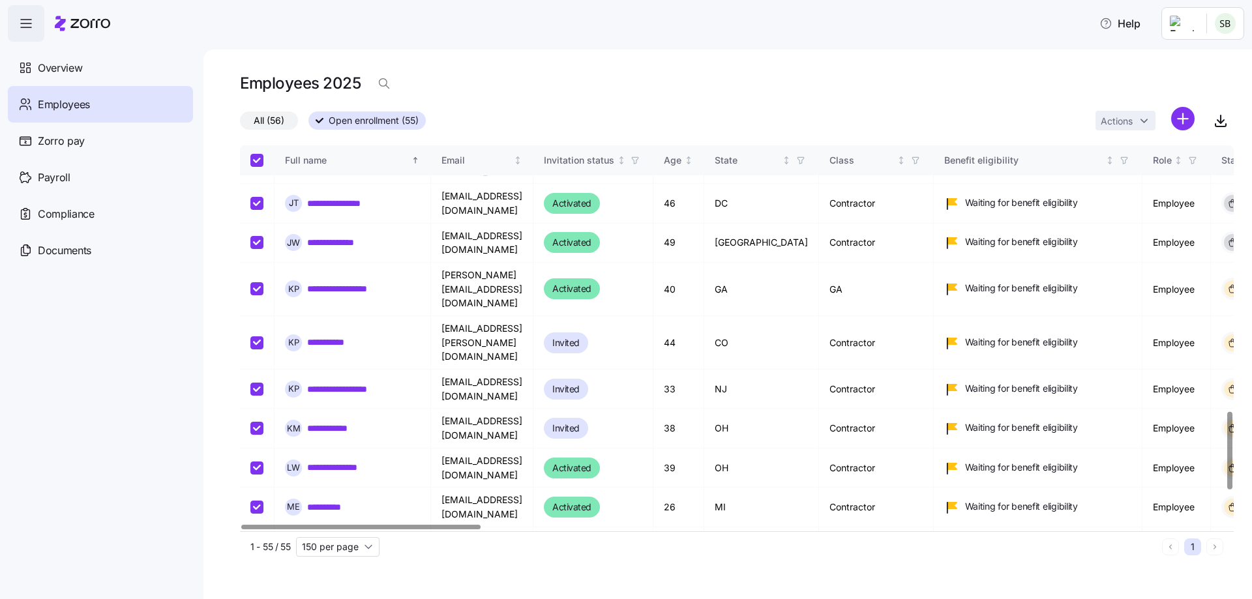
checkbox input "true"
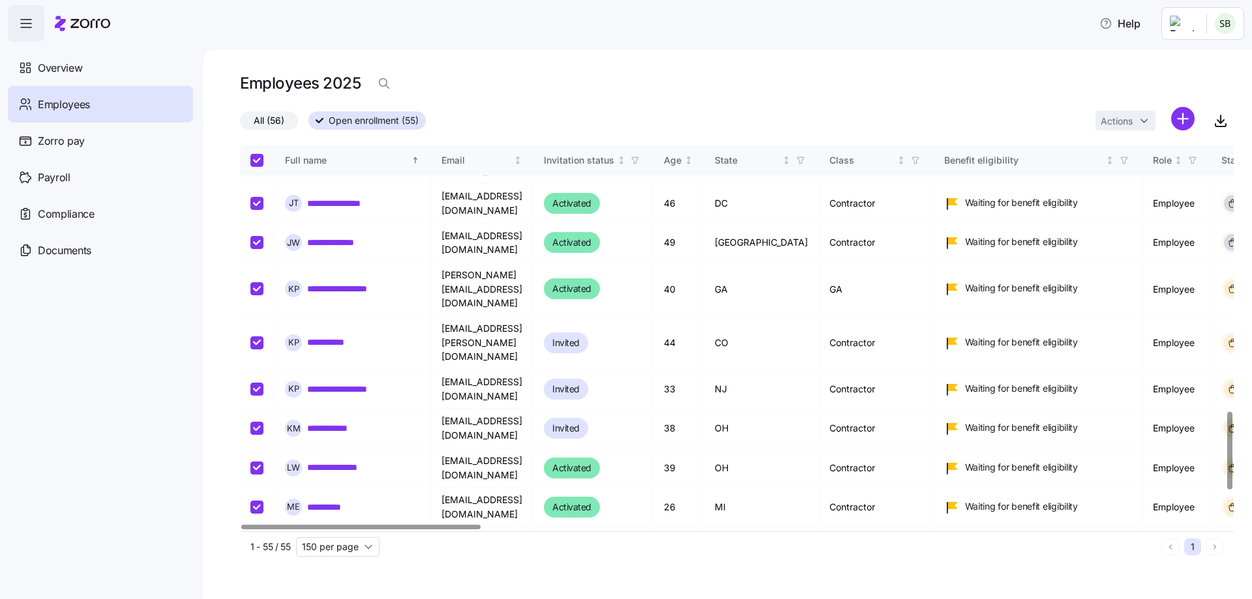
checkbox input "true"
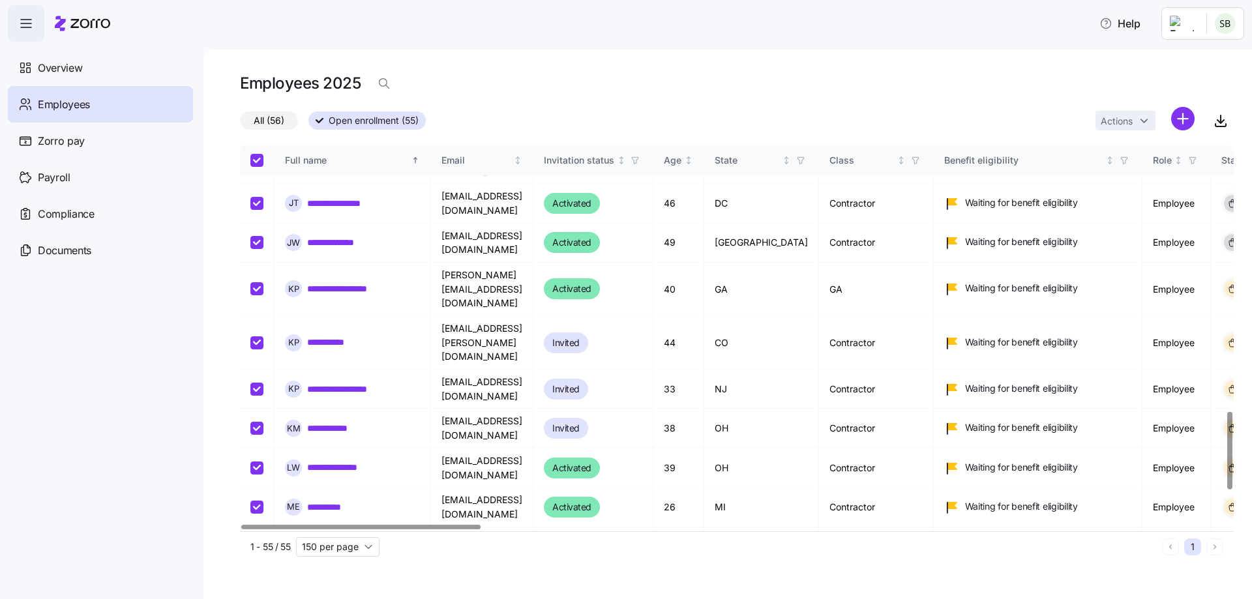
checkbox input "true"
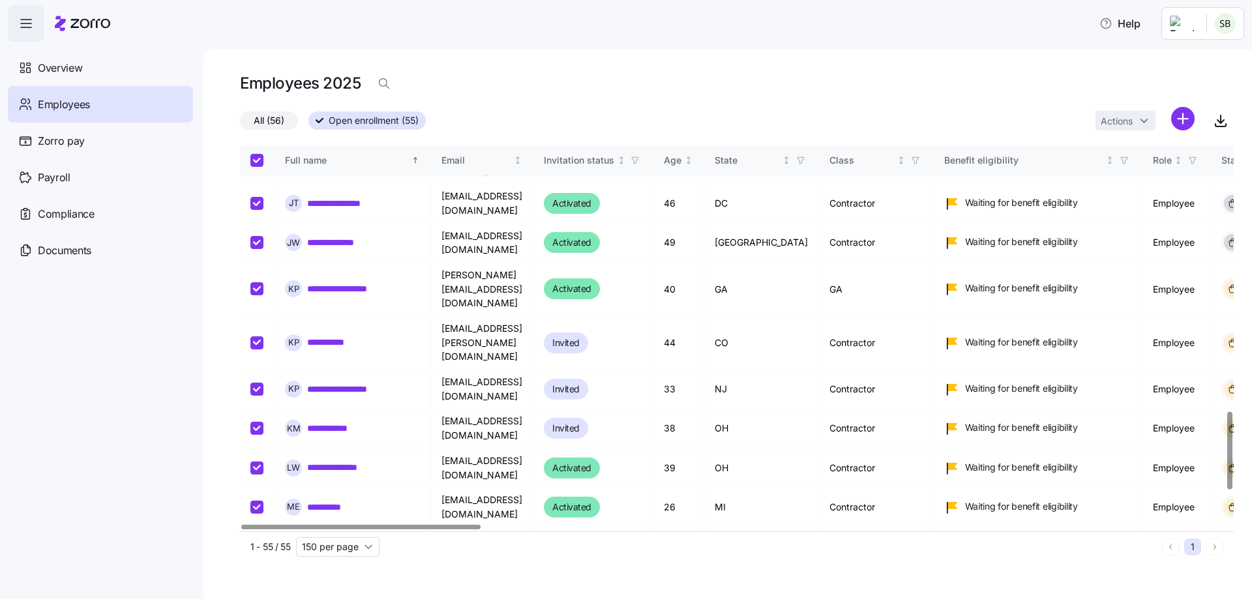
checkbox input "true"
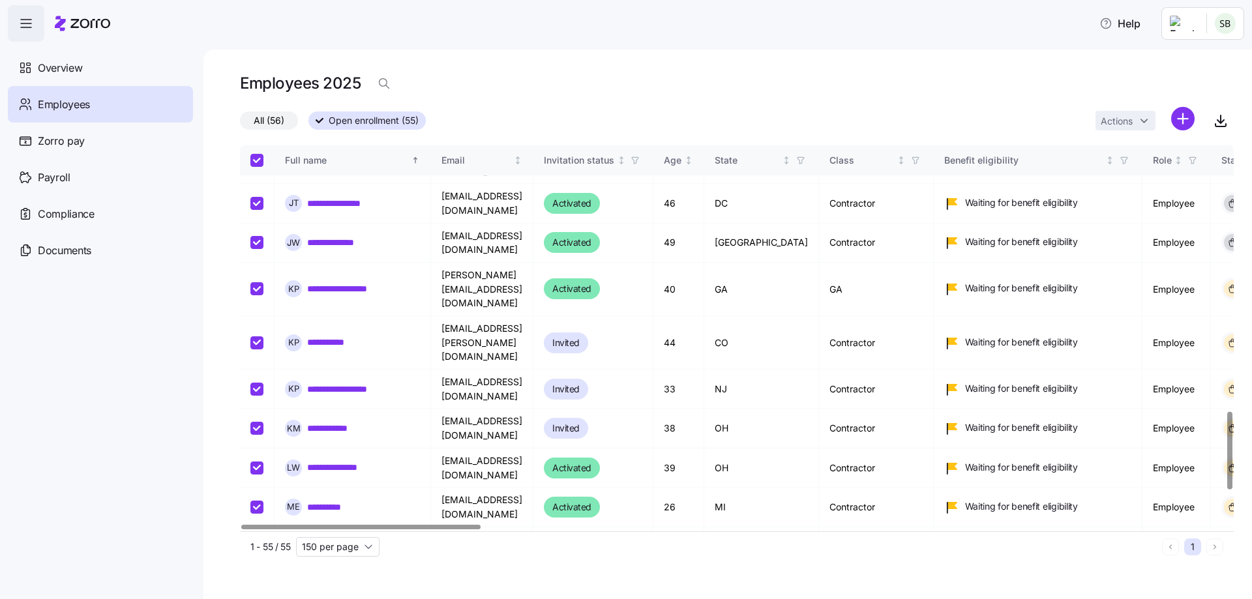
checkbox input "true"
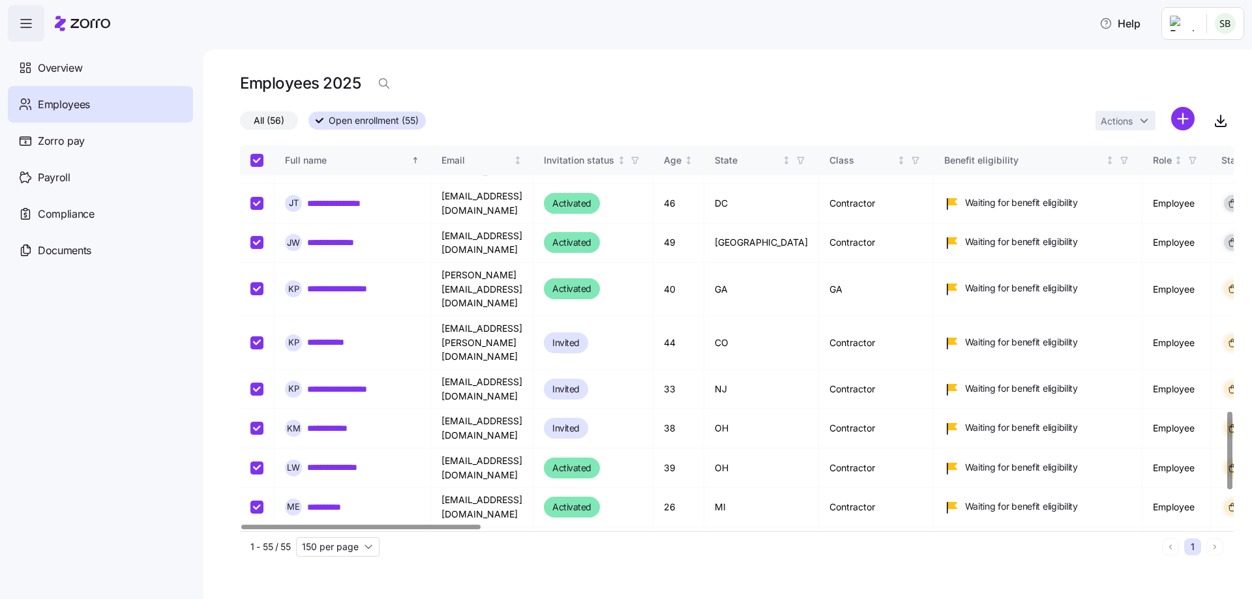
checkbox input "true"
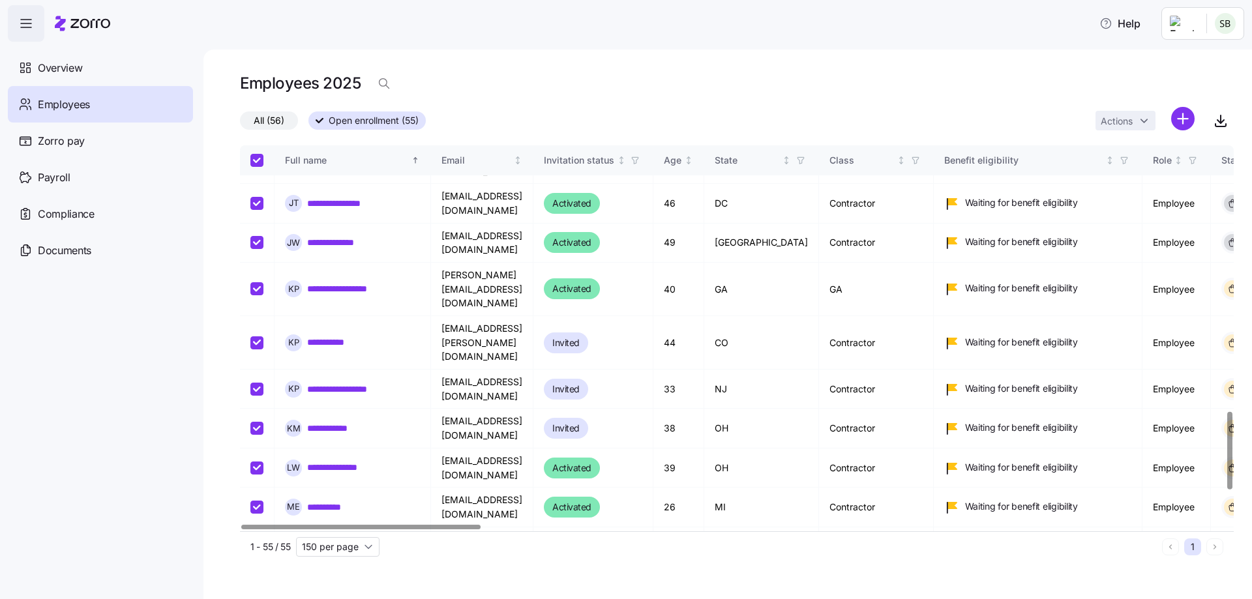
checkbox input "true"
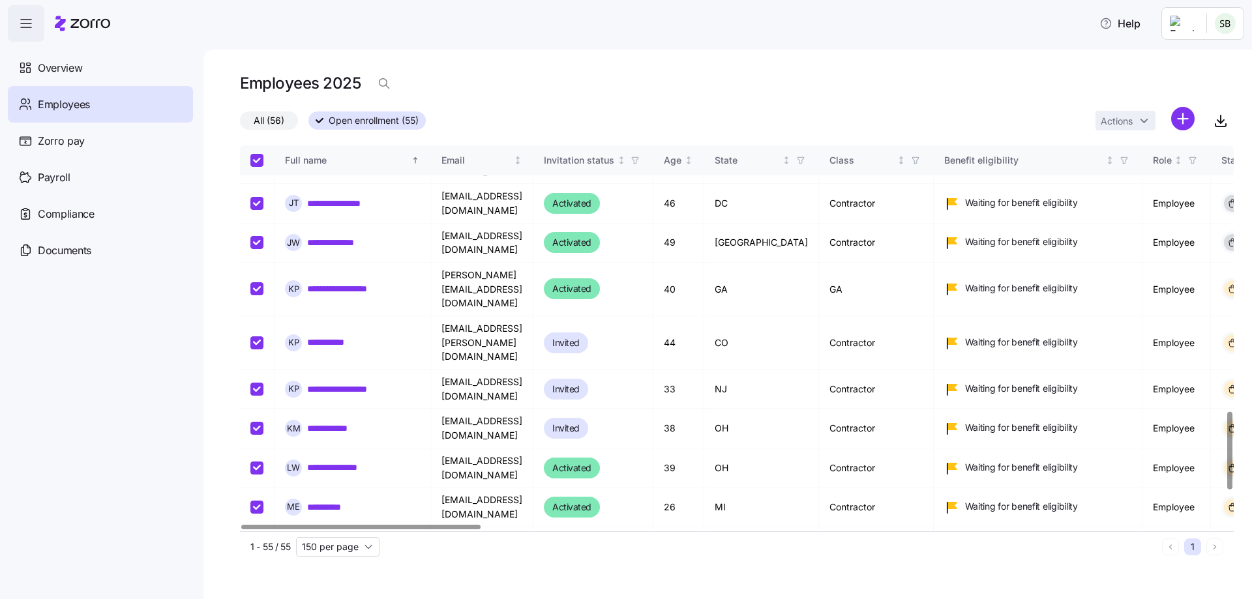
checkbox input "true"
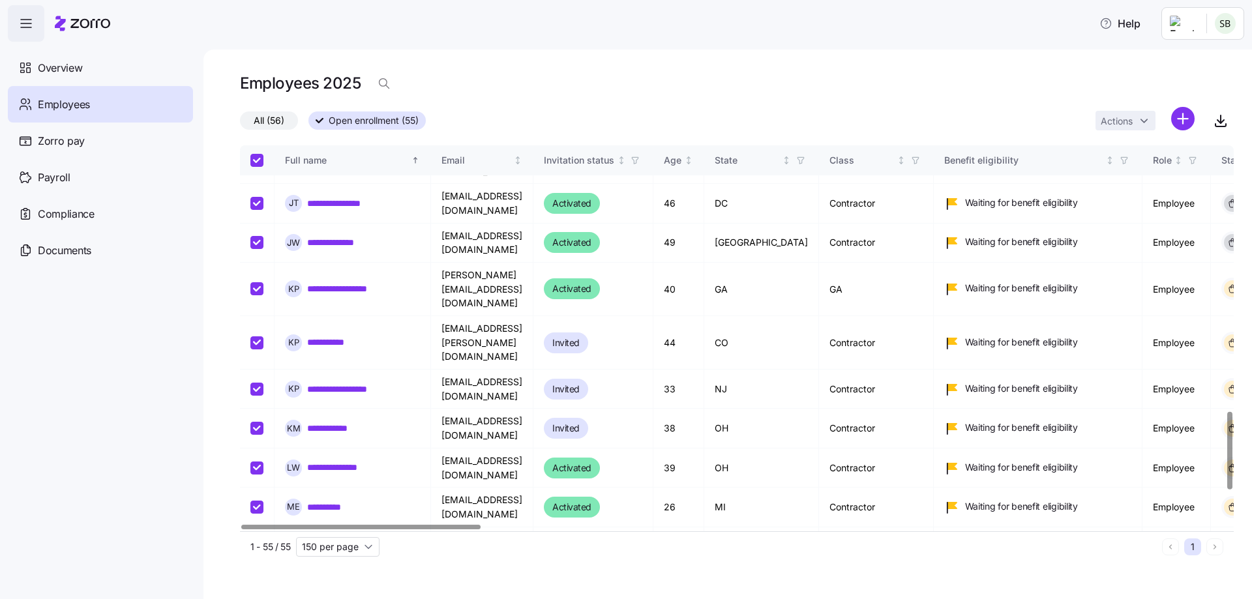
checkbox input "true"
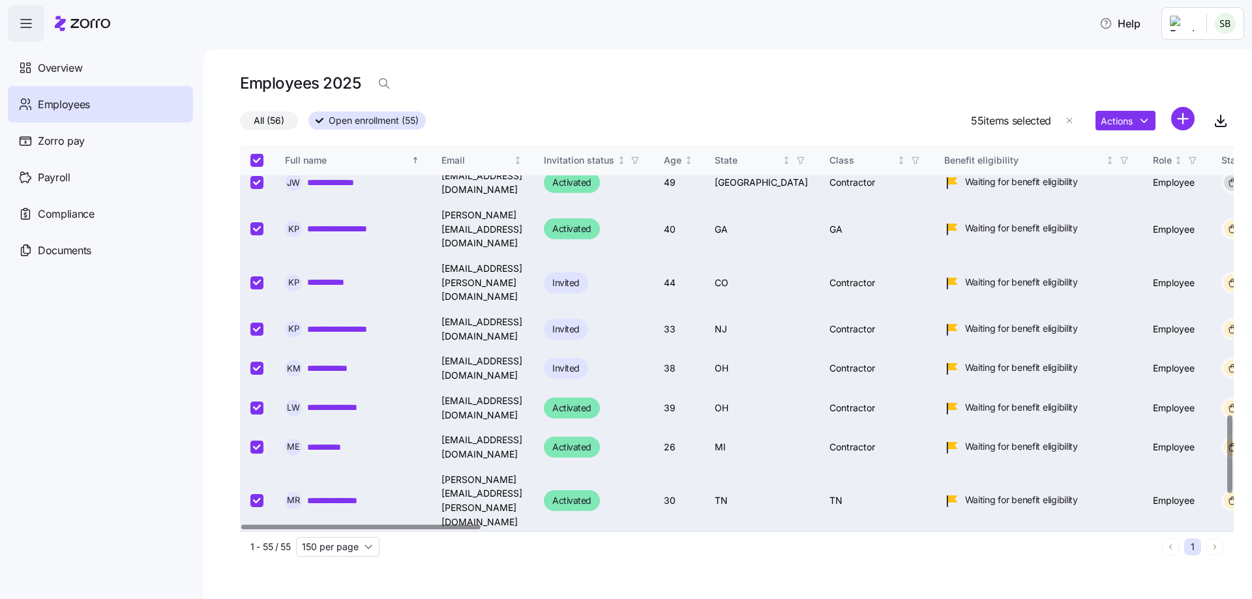
scroll to position [1492, 0]
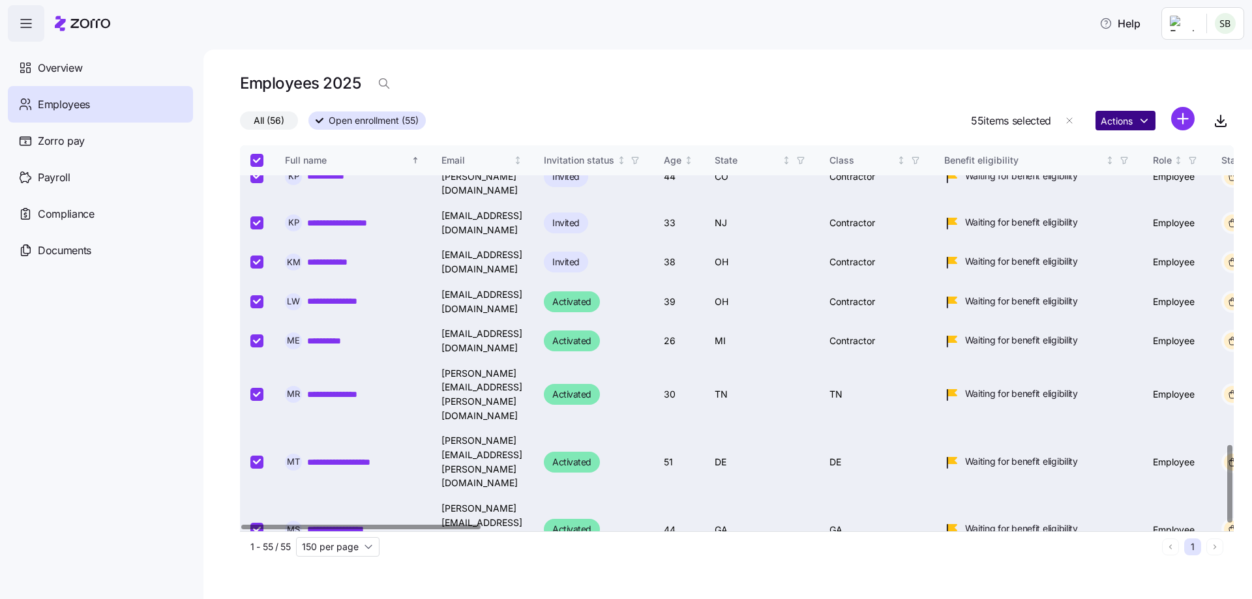
click at [1121, 116] on html "**********" at bounding box center [626, 295] width 1252 height 591
click at [1223, 126] on icon "button" at bounding box center [1221, 121] width 16 height 16
click at [1191, 26] on html "**********" at bounding box center [626, 295] width 1252 height 591
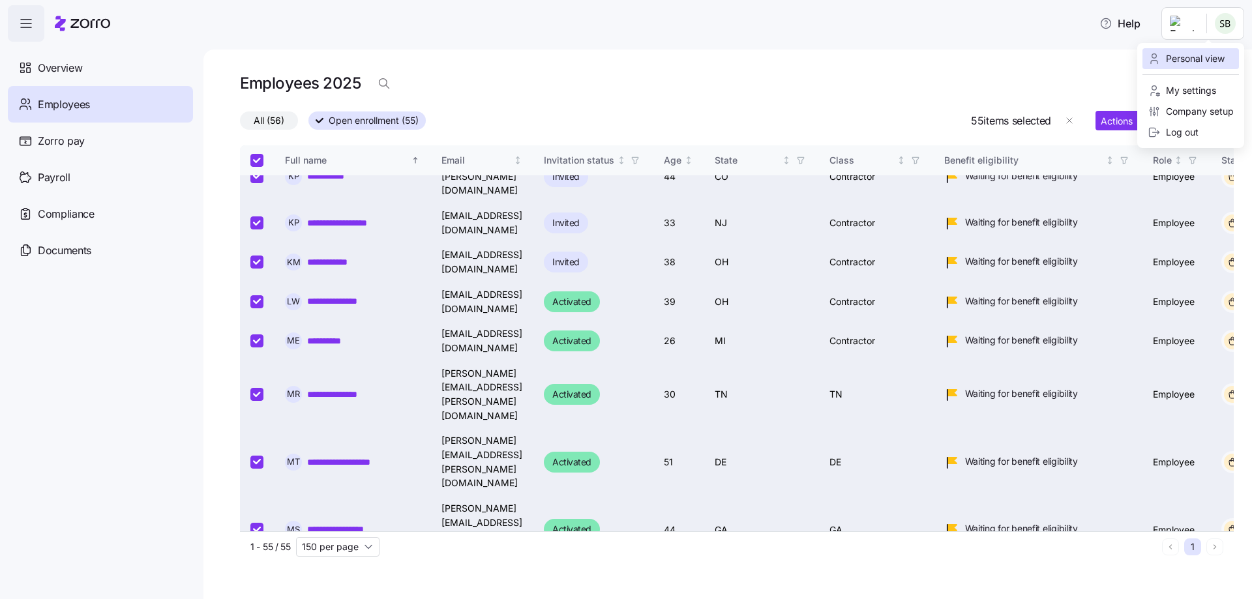
click at [1189, 53] on div "Personal view" at bounding box center [1186, 59] width 77 height 14
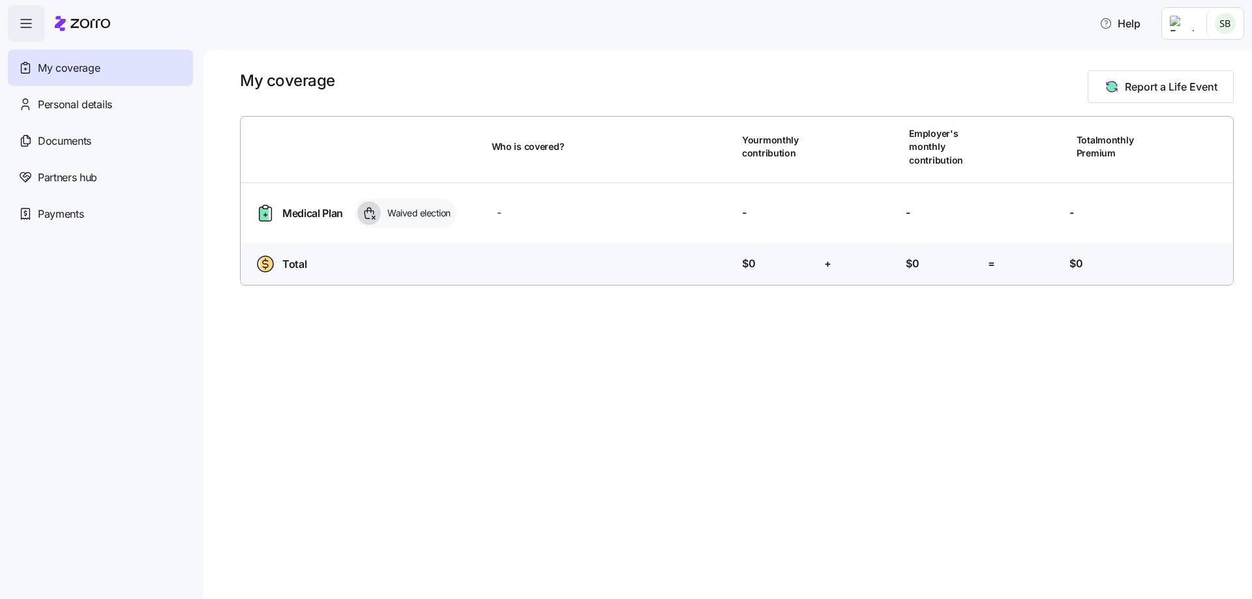
drag, startPoint x: 273, startPoint y: 0, endPoint x: 863, endPoint y: 37, distance: 591.3
click at [863, 37] on div "Help" at bounding box center [626, 23] width 1236 height 37
click at [1174, 26] on html "Help My coverage Personal details Documents Partners hub Payments My coverage R…" at bounding box center [626, 295] width 1252 height 591
click at [1160, 131] on icon at bounding box center [1154, 132] width 13 height 13
